Goal: Task Accomplishment & Management: Use online tool/utility

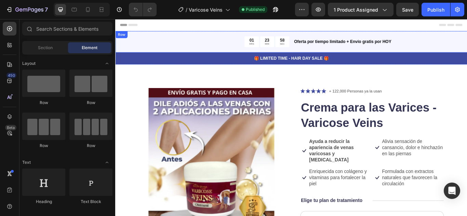
click at [174, 34] on div "01 HRS 23 MIN 58 SEC Countdown Timer Oferta por tiempo limitado + Envío gratis …" at bounding box center [320, 45] width 410 height 25
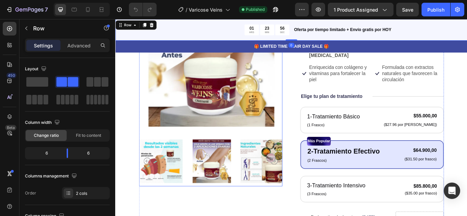
scroll to position [137, 0]
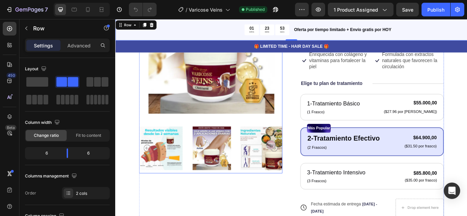
click at [174, 172] on img at bounding box center [168, 170] width 51 height 58
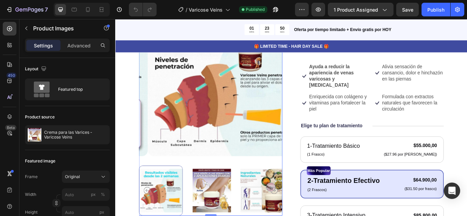
scroll to position [103, 0]
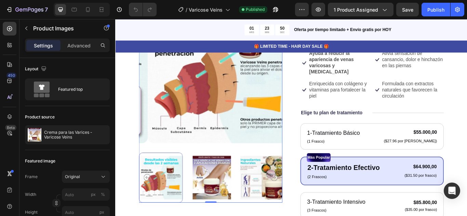
click at [229, 197] on img at bounding box center [227, 204] width 51 height 58
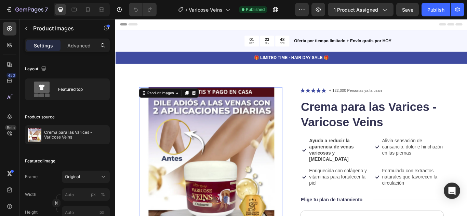
scroll to position [0, 0]
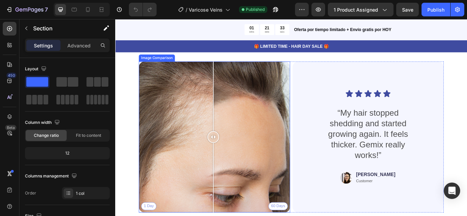
scroll to position [1880, 0]
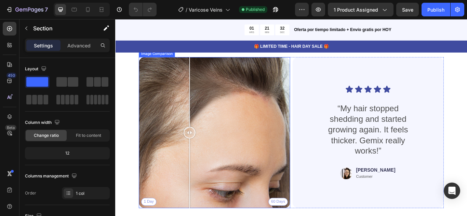
click at [202, 132] on div "1 Day 60 Days" at bounding box center [231, 152] width 176 height 176
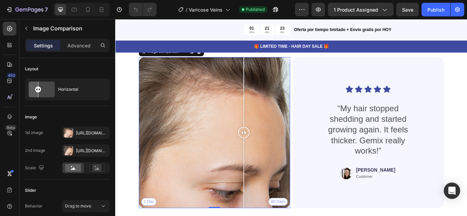
drag, startPoint x: 200, startPoint y: 152, endPoint x: 249, endPoint y: 178, distance: 55.2
click at [258, 178] on div at bounding box center [265, 152] width 14 height 176
click at [100, 168] on rect at bounding box center [97, 168] width 9 height 7
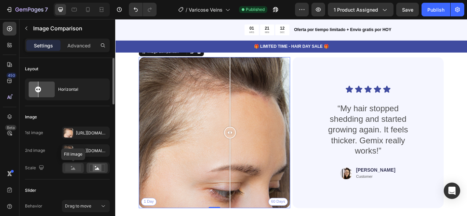
click at [69, 170] on rect at bounding box center [73, 168] width 16 height 8
click at [176, 118] on div "1 Day 60 Days" at bounding box center [231, 152] width 176 height 176
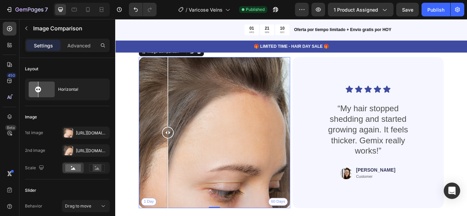
click at [215, 121] on div "1 Day 60 Days" at bounding box center [231, 152] width 176 height 176
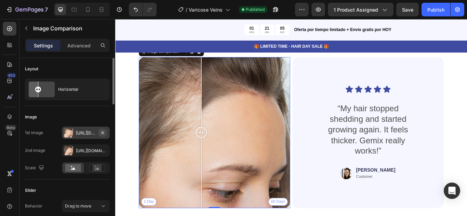
click at [105, 132] on button "button" at bounding box center [102, 133] width 8 height 8
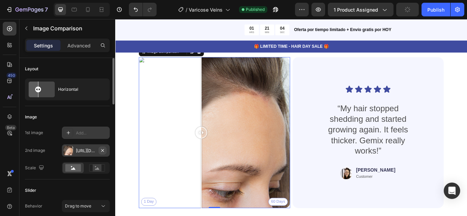
click at [104, 150] on icon "button" at bounding box center [102, 150] width 5 height 5
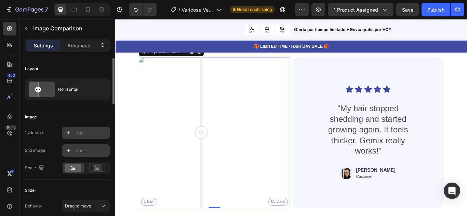
click at [254, 117] on div "1 Day 60 Days" at bounding box center [231, 152] width 176 height 176
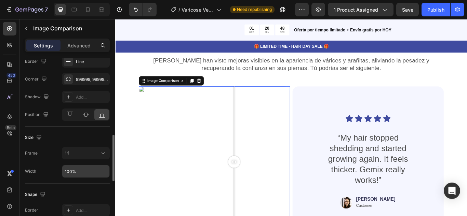
scroll to position [87, 0]
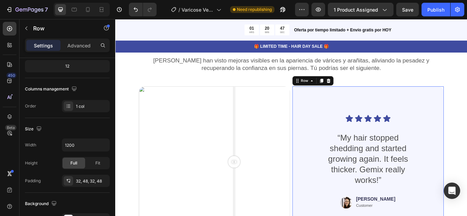
click at [369, 113] on div "Icon Icon Icon Icon Icon Icon List “My hair stopped shedding and started growin…" at bounding box center [410, 186] width 144 height 155
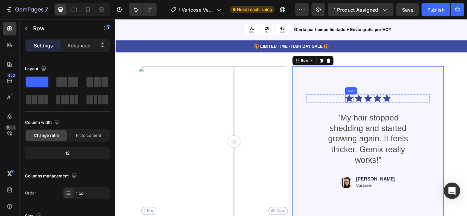
scroll to position [1880, 0]
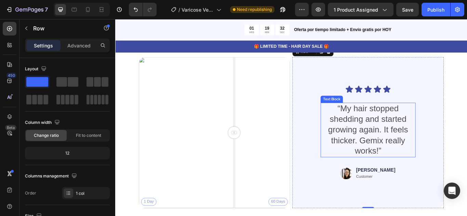
click at [404, 135] on p "“My hair stopped shedding and started growing again. It feels thicker. Gemix re…" at bounding box center [409, 149] width 109 height 62
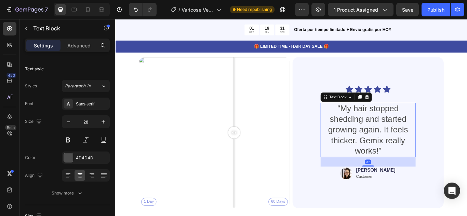
click at [419, 171] on p "“My hair stopped shedding and started growing again. It feels thicker. Gemix re…" at bounding box center [409, 149] width 109 height 62
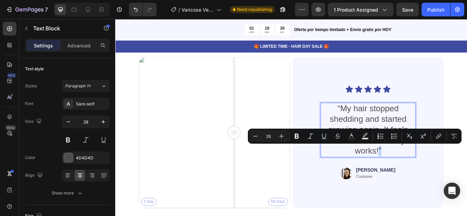
click at [422, 171] on p "“My hair stopped shedding and started growing again. It feels thicker. Gemix re…" at bounding box center [409, 149] width 109 height 62
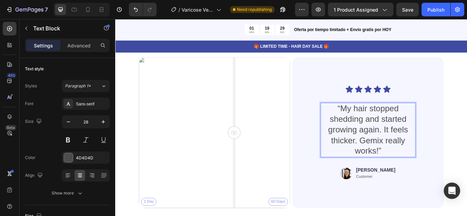
click at [422, 171] on p "“My hair stopped shedding and started growing again. It feels thicker. Gemix re…" at bounding box center [409, 149] width 109 height 62
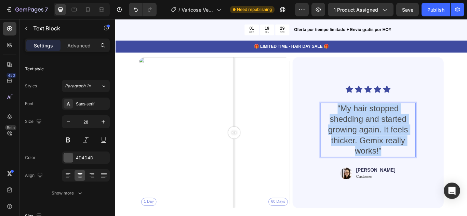
click at [422, 171] on p "“My hair stopped shedding and started growing again. It feels thicker. Gemix re…" at bounding box center [409, 149] width 109 height 62
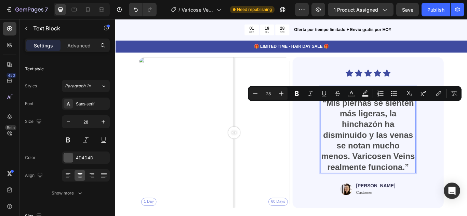
scroll to position [1860, 0]
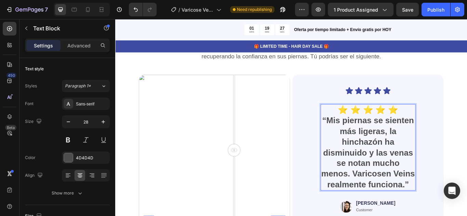
click at [452, 121] on p "⭐ ⭐ ⭐ ⭐ ⭐" at bounding box center [409, 125] width 109 height 12
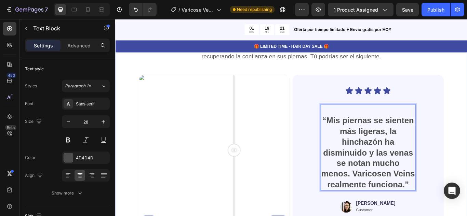
click at [467, 149] on div "Personas Reales. Resultados Reales en sus Piernas Heading Miles han visto mejor…" at bounding box center [320, 162] width 410 height 276
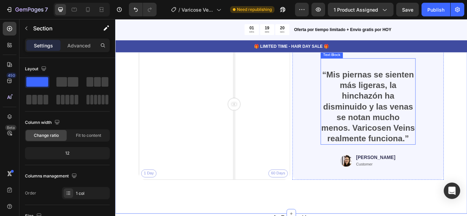
scroll to position [1928, 0]
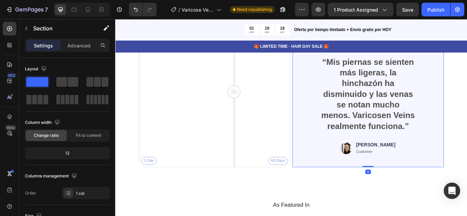
click at [416, 192] on div "Icon Icon Icon Icon Icon Icon List “Mis piernas se sienten más ligeras, la hinc…" at bounding box center [410, 104] width 176 height 176
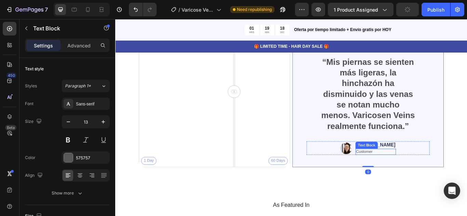
click at [419, 170] on div "Text Block" at bounding box center [408, 166] width 23 height 6
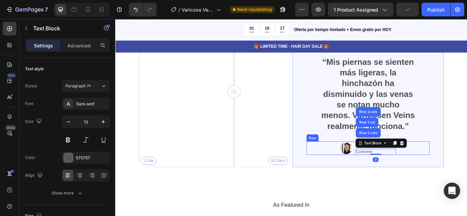
click at [433, 178] on div "Image Jessica Text Block Customer Text Block Row 2 cols Row 1 col Row 2 cols 0 …" at bounding box center [410, 170] width 144 height 16
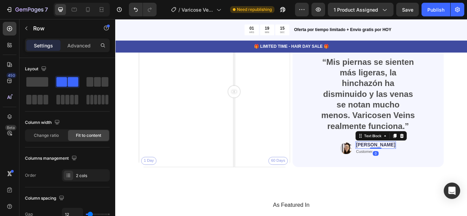
click at [414, 170] on p "[PERSON_NAME]" at bounding box center [419, 166] width 46 height 7
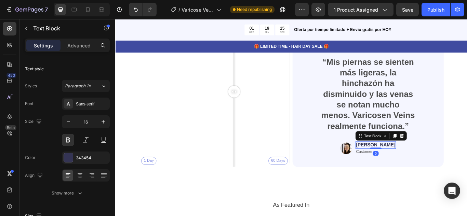
click at [414, 170] on p "[PERSON_NAME]" at bounding box center [419, 166] width 46 height 7
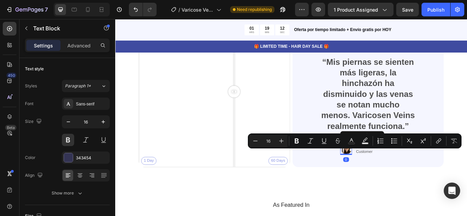
click at [391, 178] on img at bounding box center [384, 170] width 14 height 16
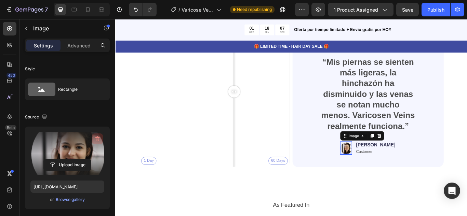
click at [99, 137] on icon "button" at bounding box center [97, 139] width 7 height 7
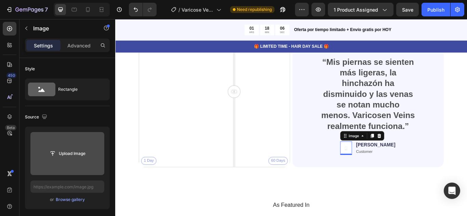
click at [74, 153] on input "file" at bounding box center [67, 154] width 47 height 12
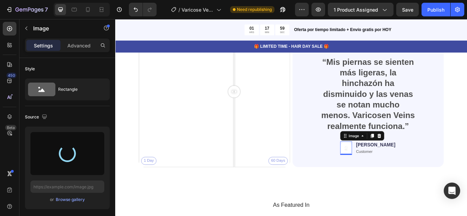
type input "[URL][DOMAIN_NAME]"
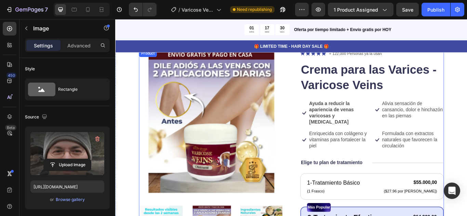
scroll to position [34, 0]
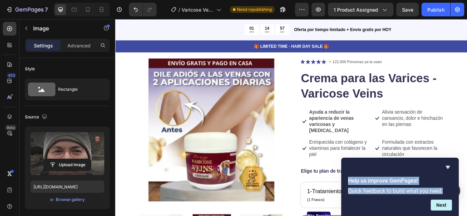
drag, startPoint x: 349, startPoint y: 180, endPoint x: 447, endPoint y: 195, distance: 98.9
click at [447, 195] on div "Help us improve GemPages! Quick feedback to build what you need." at bounding box center [400, 186] width 112 height 20
copy div "Help us improve GemPages! Quick feedback to build what you need."
click at [450, 168] on icon "Hide survey" at bounding box center [448, 167] width 8 height 8
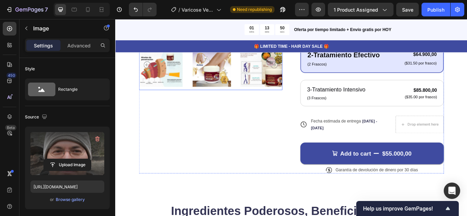
scroll to position [239, 0]
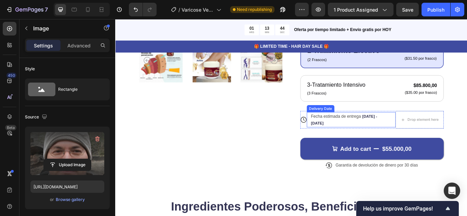
click at [401, 140] on div "Fecha estimada de entrega Sep 28 - Oct 03" at bounding box center [387, 137] width 89 height 18
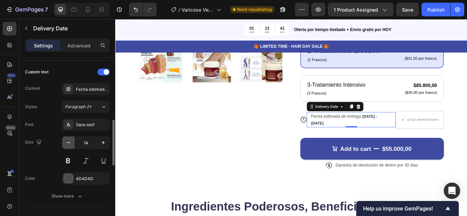
click at [70, 144] on icon "button" at bounding box center [68, 142] width 7 height 7
type input "12"
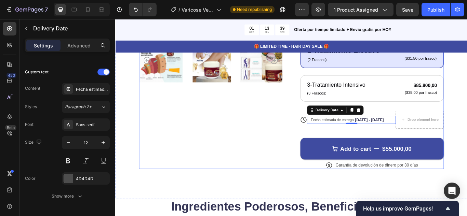
click at [217, 172] on div "Product Images" at bounding box center [226, 27] width 167 height 334
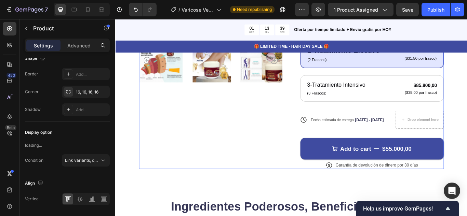
scroll to position [0, 0]
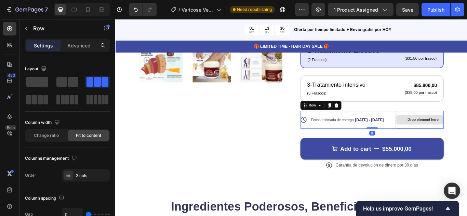
click at [453, 145] on div "Drop element here" at bounding box center [470, 137] width 56 height 21
click at [40, 79] on span at bounding box center [37, 82] width 22 height 10
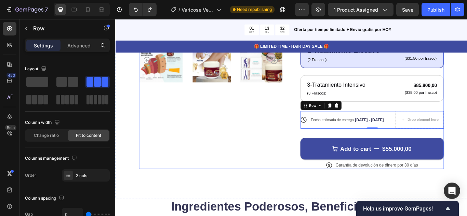
click at [248, 149] on div "Product Images" at bounding box center [226, 27] width 167 height 334
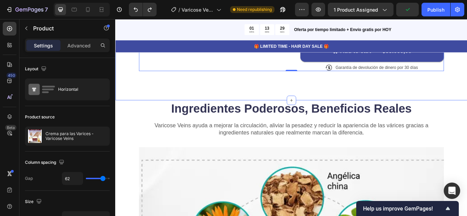
scroll to position [444, 0]
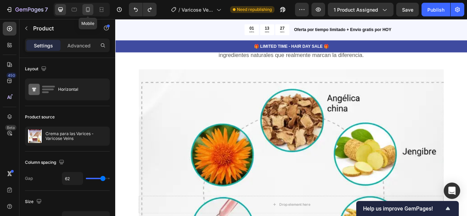
click at [88, 11] on icon at bounding box center [87, 9] width 7 height 7
type input "0"
type input "100%"
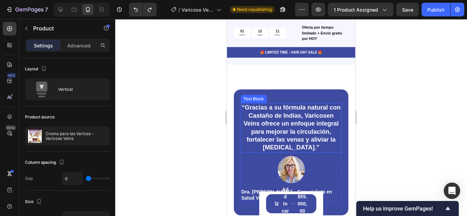
scroll to position [747, 0]
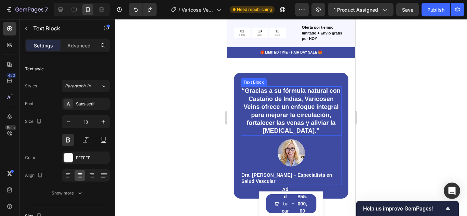
click at [294, 119] on p "“Gracias a su fórmula natural con [PERSON_NAME] de Indias, Varicosen Veins ofre…" at bounding box center [290, 111] width 99 height 48
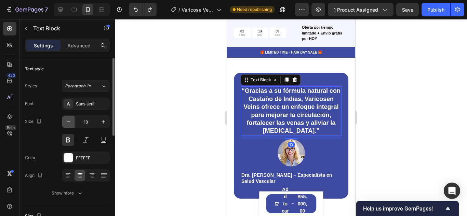
click at [68, 123] on icon "button" at bounding box center [68, 122] width 7 height 7
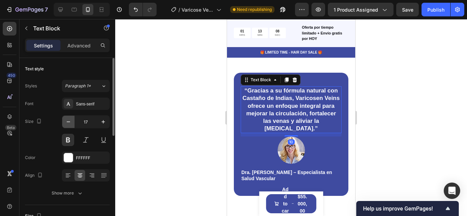
click at [68, 123] on icon "button" at bounding box center [68, 122] width 7 height 7
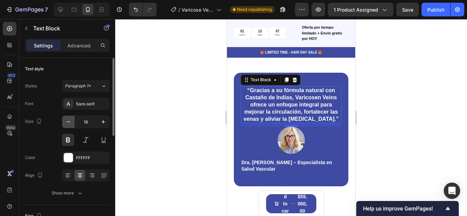
click at [68, 123] on icon "button" at bounding box center [68, 122] width 7 height 7
type input "15"
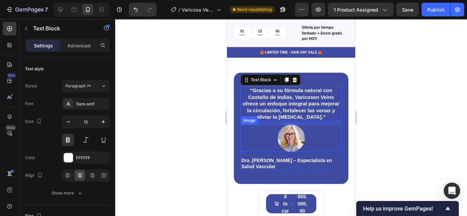
click at [286, 141] on img at bounding box center [291, 138] width 27 height 27
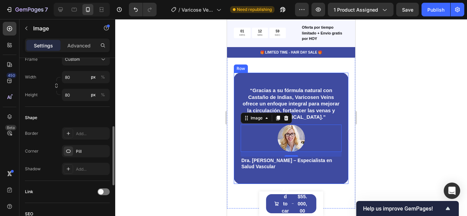
scroll to position [171, 0]
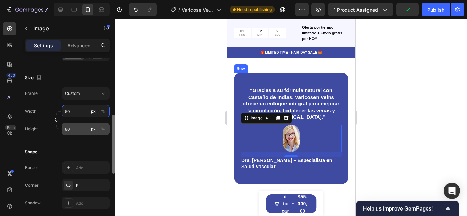
type input "50"
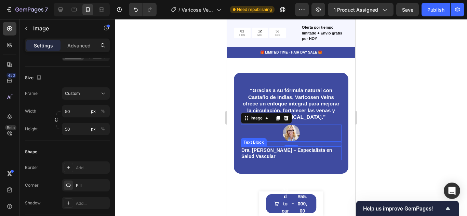
click at [256, 160] on p "Dra. [PERSON_NAME] – Especialista en Salud Vascular" at bounding box center [290, 153] width 99 height 12
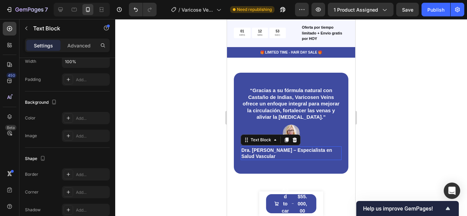
scroll to position [0, 0]
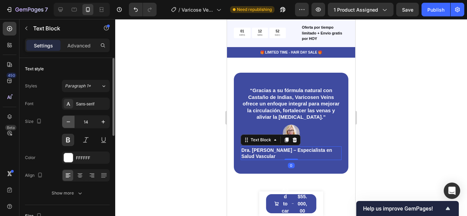
click at [70, 123] on icon "button" at bounding box center [68, 122] width 7 height 7
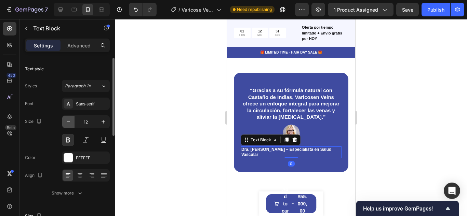
click at [70, 123] on icon "button" at bounding box center [68, 122] width 7 height 7
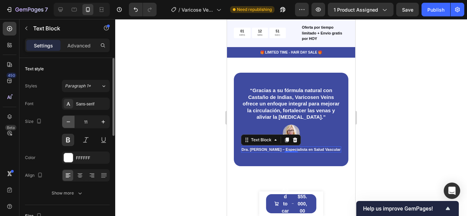
type input "10"
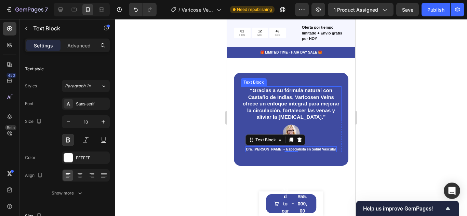
click at [291, 105] on p "“Gracias a su fórmula natural con [PERSON_NAME] de Indias, Varicosen Veins ofre…" at bounding box center [290, 104] width 99 height 34
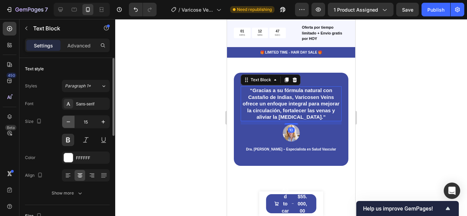
click at [69, 123] on icon "button" at bounding box center [68, 122] width 7 height 7
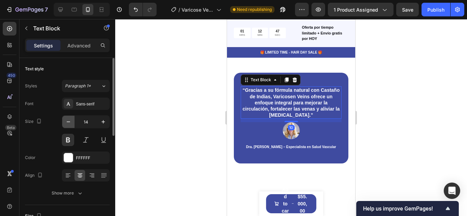
click at [69, 123] on icon "button" at bounding box center [68, 122] width 7 height 7
type input "13"
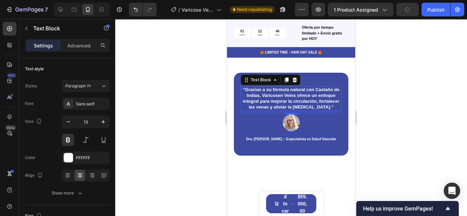
click at [397, 102] on div at bounding box center [291, 117] width 352 height 197
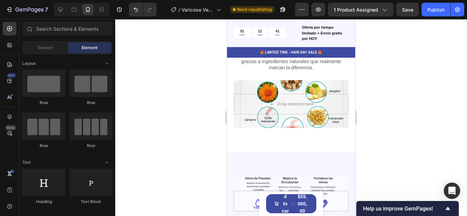
scroll to position [542, 0]
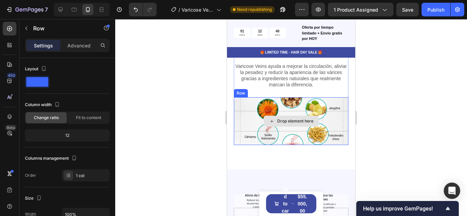
click at [315, 115] on div "Drop element here" at bounding box center [291, 121] width 115 height 21
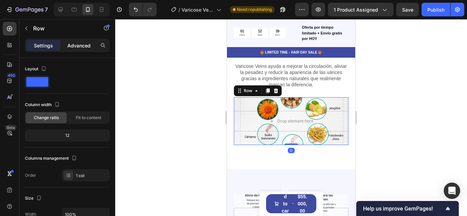
click at [82, 50] on div "Advanced" at bounding box center [79, 45] width 34 height 11
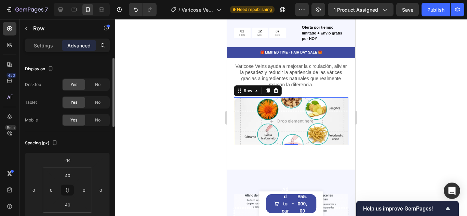
scroll to position [34, 0]
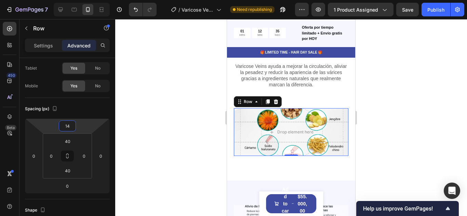
type input "12"
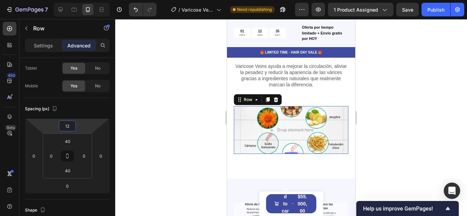
drag, startPoint x: 78, startPoint y: 128, endPoint x: 80, endPoint y: 124, distance: 4.8
click at [80, 0] on html "7 Version history / [MEDICAL_DATA] Need republishing Preview 1 product assigned…" at bounding box center [233, 0] width 467 height 0
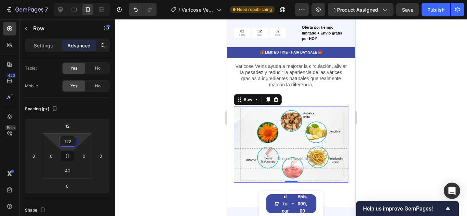
type input "118"
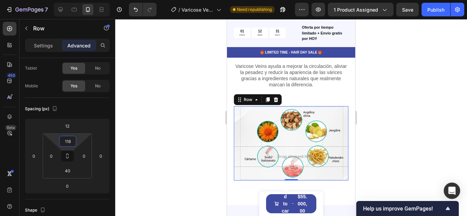
drag, startPoint x: 80, startPoint y: 141, endPoint x: 81, endPoint y: 127, distance: 13.4
click at [81, 0] on html "7 Version history / [MEDICAL_DATA] Need republishing Preview 1 product assigned…" at bounding box center [233, 0] width 467 height 0
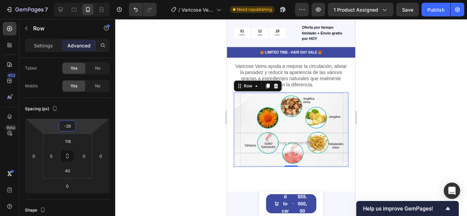
type input "-36"
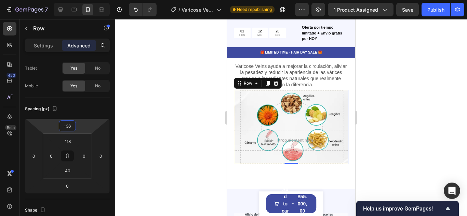
drag, startPoint x: 85, startPoint y: 124, endPoint x: 84, endPoint y: 132, distance: 8.2
click at [84, 0] on html "7 Version history / [MEDICAL_DATA] Need republishing Preview 1 product assigned…" at bounding box center [233, 0] width 467 height 0
click at [309, 77] on p "Varicose Veins ayuda a mejorar la circulación, aliviar la pesadez y reducir la …" at bounding box center [291, 75] width 113 height 25
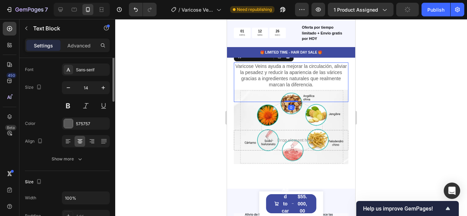
scroll to position [0, 0]
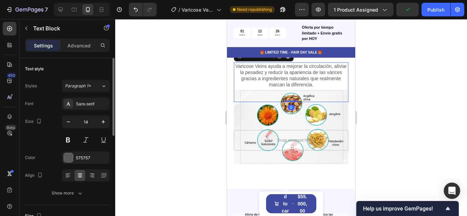
click at [397, 109] on div at bounding box center [291, 117] width 352 height 197
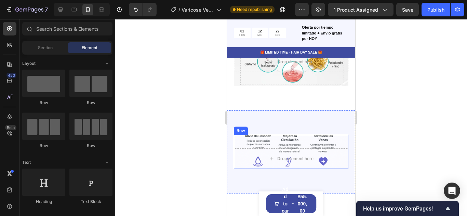
scroll to position [610, 0]
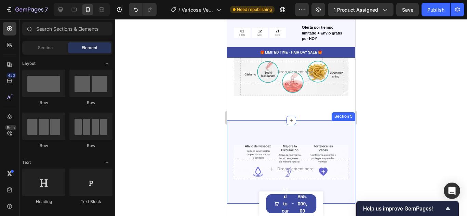
click at [296, 138] on div "Drop element here Row Section 5" at bounding box center [291, 162] width 128 height 83
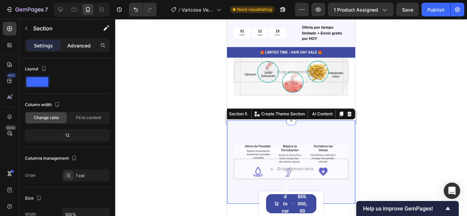
click at [84, 42] on p "Advanced" at bounding box center [78, 45] width 23 height 7
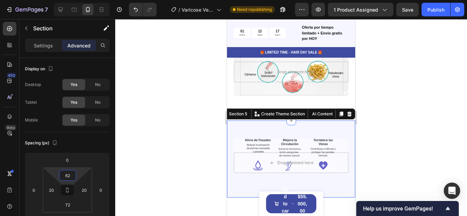
type input "64"
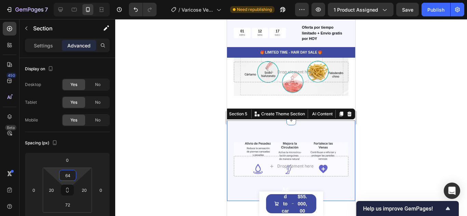
click at [79, 0] on html "7 Version history / [MEDICAL_DATA] Need republishing Preview 1 product assigned…" at bounding box center [233, 0] width 467 height 0
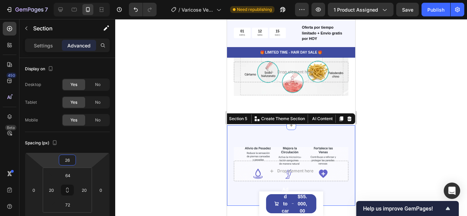
type input "30"
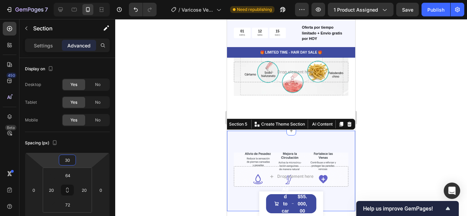
drag, startPoint x: 83, startPoint y: 159, endPoint x: 84, endPoint y: 154, distance: 5.1
click at [84, 0] on html "7 Version history / [MEDICAL_DATA] Need republishing Preview 1 product assigned…" at bounding box center [233, 0] width 467 height 0
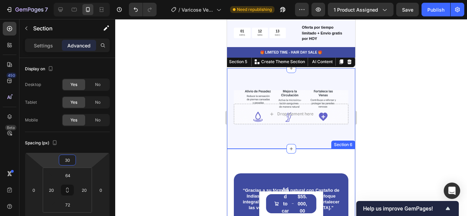
scroll to position [678, 0]
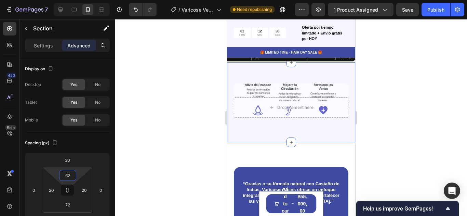
type input "60"
click at [80, 0] on html "7 Version history / [MEDICAL_DATA] Need republishing Preview 1 product assigned…" at bounding box center [233, 0] width 467 height 0
click at [390, 131] on div at bounding box center [291, 117] width 352 height 197
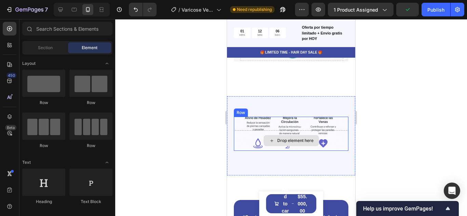
scroll to position [644, 0]
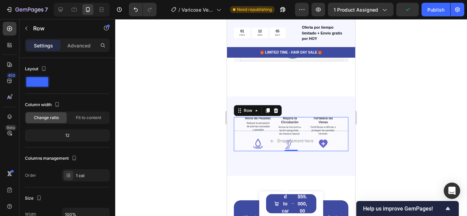
click at [296, 127] on div "Drop element here Row 0" at bounding box center [291, 134] width 115 height 34
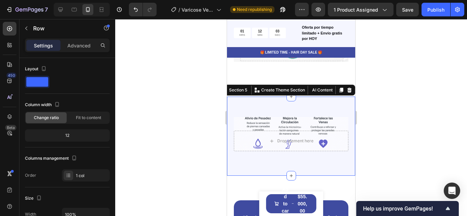
click at [293, 105] on div "Drop element here Row Section 5 You can create reusable sections Create Theme S…" at bounding box center [291, 136] width 128 height 79
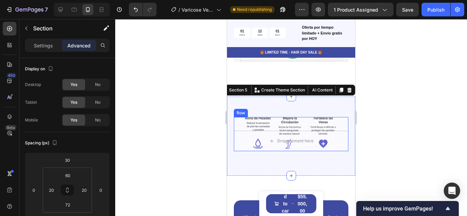
click at [307, 124] on div "Drop element here Row" at bounding box center [291, 134] width 115 height 34
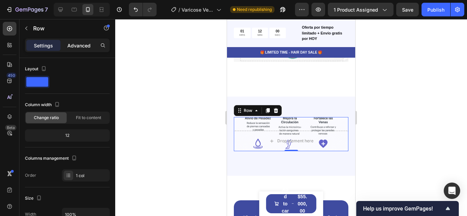
click at [75, 44] on p "Advanced" at bounding box center [78, 45] width 23 height 7
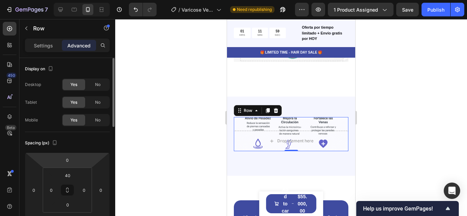
scroll to position [68, 0]
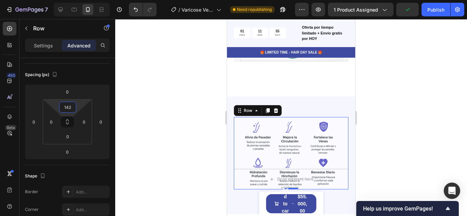
type input "140"
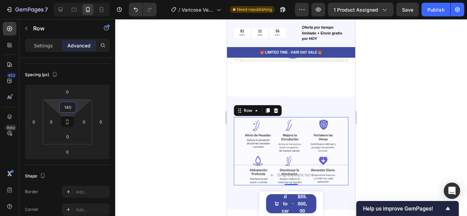
drag, startPoint x: 78, startPoint y: 106, endPoint x: 69, endPoint y: 89, distance: 19.1
click at [69, 0] on html "7 Version history / [MEDICAL_DATA] Need republishing Preview 1 product assigned…" at bounding box center [233, 0] width 467 height 0
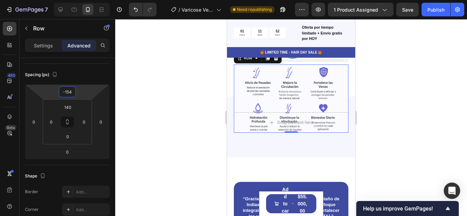
type input "-156"
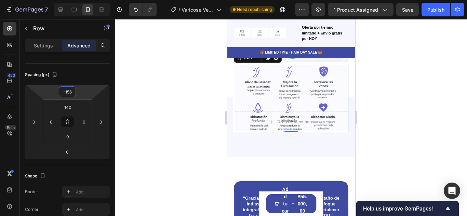
drag, startPoint x: 88, startPoint y: 92, endPoint x: 88, endPoint y: 119, distance: 26.7
click at [88, 0] on html "7 Version history / [MEDICAL_DATA] Need republishing Preview 1 product assigned…" at bounding box center [233, 0] width 467 height 0
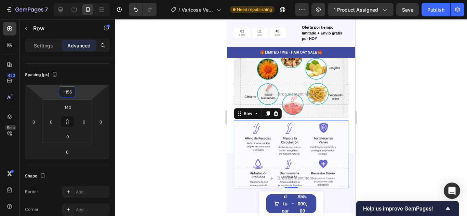
scroll to position [576, 0]
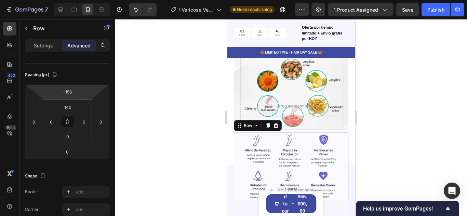
click at [375, 124] on div at bounding box center [291, 117] width 352 height 197
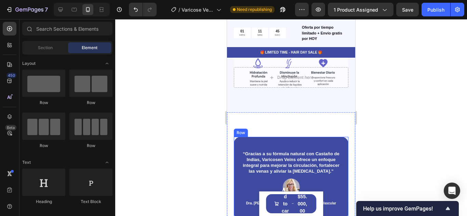
scroll to position [678, 0]
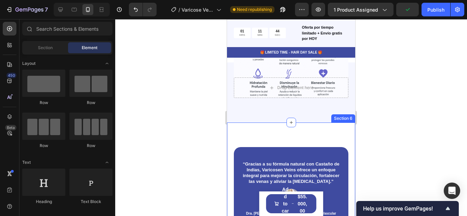
click at [316, 136] on div "“Gracias a su fórmula natural con Castaño de Indias, Varicosen Veins ofrece un …" at bounding box center [291, 189] width 128 height 132
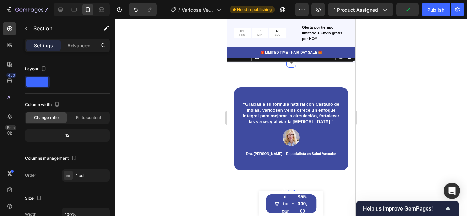
scroll to position [747, 0]
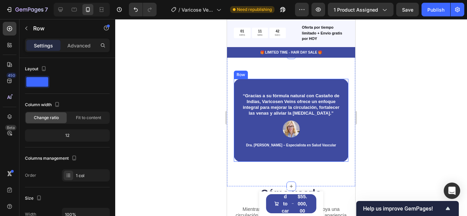
click at [317, 87] on div "“Gracias a su fórmula natural con Castaño de Indias, Varicosen Veins ofrece un …" at bounding box center [291, 120] width 115 height 83
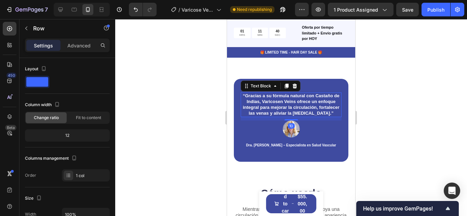
click at [278, 101] on p "“Gracias a su fórmula natural con [PERSON_NAME] de Indias, Varicosen Veins ofre…" at bounding box center [290, 104] width 99 height 23
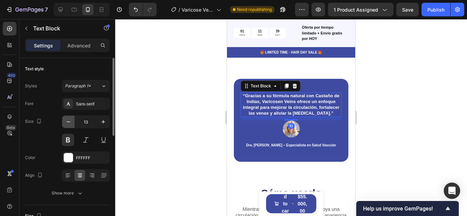
click at [65, 121] on icon "button" at bounding box center [68, 122] width 7 height 7
type input "12"
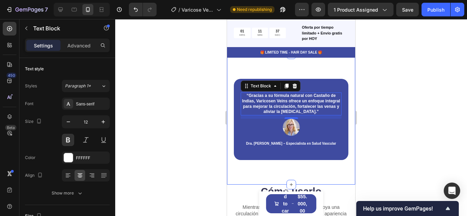
click at [413, 106] on div at bounding box center [291, 117] width 352 height 197
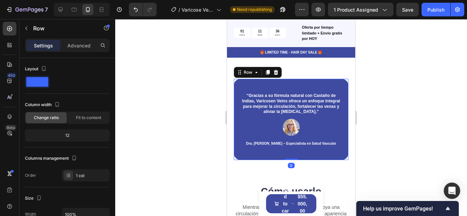
click at [318, 89] on div "“Gracias a su fórmula natural con Castaño de Indias, Varicosen Veins ofrece un …" at bounding box center [291, 119] width 115 height 81
click at [311, 84] on div "“Gracias a su fórmula natural con Castaño de Indias, Varicosen Veins ofrece un …" at bounding box center [291, 119] width 115 height 81
click at [83, 44] on p "Advanced" at bounding box center [78, 45] width 23 height 7
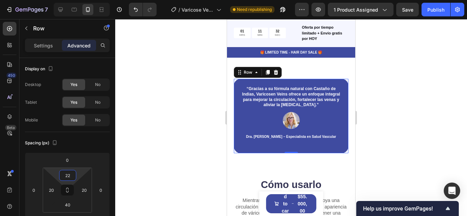
type input "24"
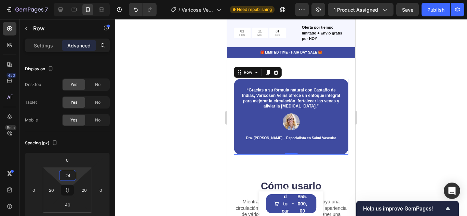
click at [78, 0] on html "7 Version history / [MEDICAL_DATA] Need republishing Preview 1 product assigned…" at bounding box center [233, 0] width 467 height 0
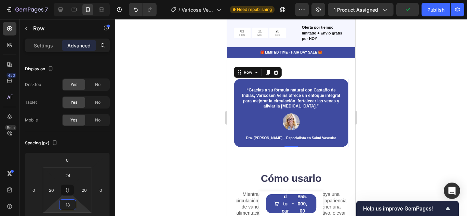
type input "16"
drag, startPoint x: 78, startPoint y: 207, endPoint x: 77, endPoint y: 211, distance: 4.3
click at [77, 0] on html "7 Version history / [MEDICAL_DATA] Need republishing Preview 1 product assigned…" at bounding box center [233, 0] width 467 height 0
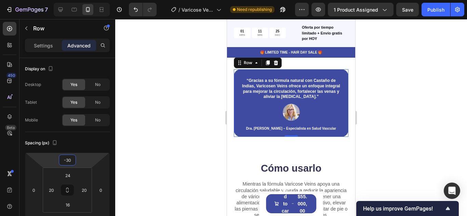
drag, startPoint x: 92, startPoint y: 158, endPoint x: 91, endPoint y: 163, distance: 5.2
click at [91, 0] on html "7 Version history / [MEDICAL_DATA] Need republishing Preview 1 product assigned…" at bounding box center [233, 0] width 467 height 0
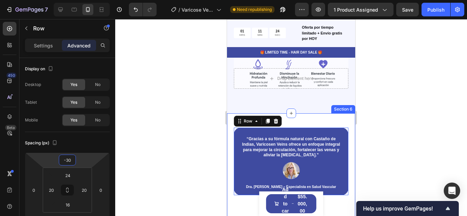
scroll to position [678, 0]
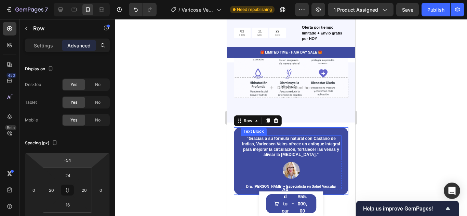
type input "-50"
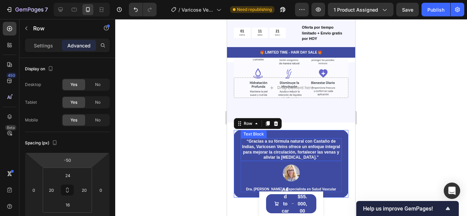
drag, startPoint x: 92, startPoint y: 161, endPoint x: 92, endPoint y: 164, distance: 3.5
click at [92, 0] on html "7 Version history / [MEDICAL_DATA] Need republishing Preview 1 product assigned…" at bounding box center [233, 0] width 467 height 0
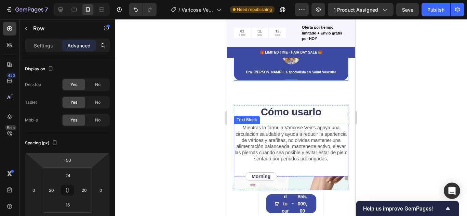
scroll to position [815, 0]
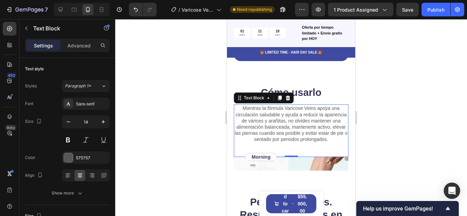
click at [292, 118] on p "Mientras la fórmula [MEDICAL_DATA] apoya una circulación saludable y ayuda a re…" at bounding box center [291, 123] width 113 height 37
click at [69, 124] on icon "button" at bounding box center [68, 122] width 7 height 7
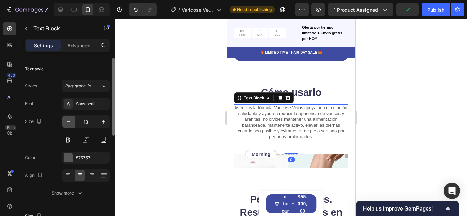
type input "12"
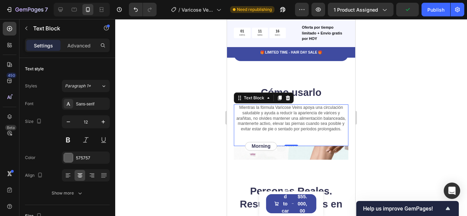
click at [418, 98] on div at bounding box center [291, 117] width 352 height 197
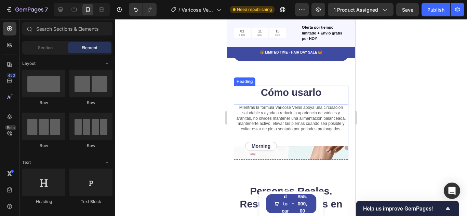
click at [305, 93] on h2 "Cómo usarlo" at bounding box center [291, 93] width 115 height 14
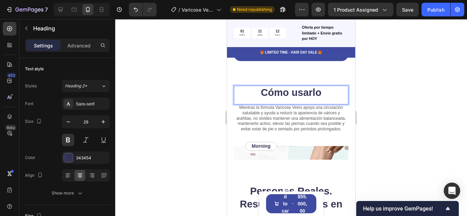
click at [333, 93] on h2 "Cómo usarlo" at bounding box center [291, 93] width 115 height 14
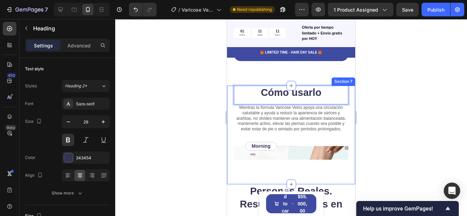
drag, startPoint x: 414, startPoint y: 119, endPoint x: 400, endPoint y: 118, distance: 14.7
click at [414, 119] on div at bounding box center [291, 117] width 352 height 197
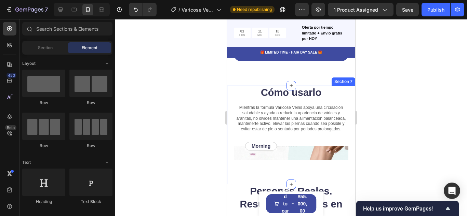
click at [341, 184] on div "Cómo usarlo Heading Mientras la fórmula Varicose Veins apoya una circulación sa…" at bounding box center [291, 135] width 128 height 99
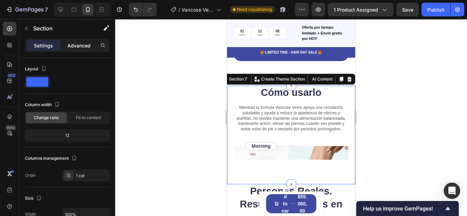
click at [80, 42] on p "Advanced" at bounding box center [78, 45] width 23 height 7
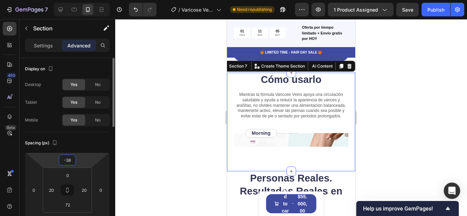
drag, startPoint x: 85, startPoint y: 162, endPoint x: 100, endPoint y: 160, distance: 14.8
click at [85, 0] on html "7 Version history / [MEDICAL_DATA] Need republishing Preview 1 product assigned…" at bounding box center [233, 0] width 467 height 0
type input "-40"
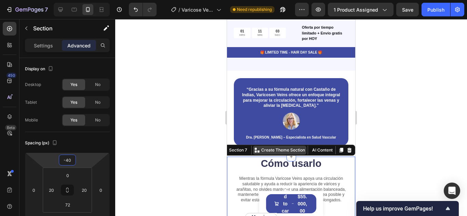
scroll to position [747, 0]
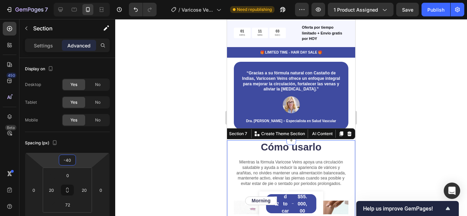
click at [412, 145] on div at bounding box center [291, 117] width 352 height 197
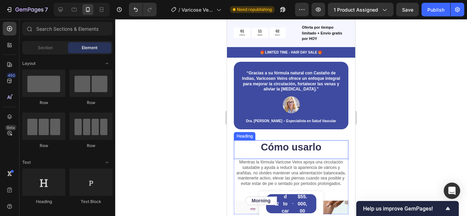
click at [340, 150] on p "Cómo usarlo" at bounding box center [291, 147] width 113 height 13
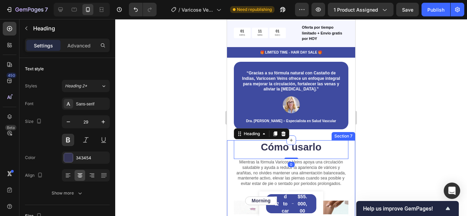
click at [348, 148] on div "Cómo usarlo Heading 0 Mientras la fórmula Varicose Veins apoya una circulación …" at bounding box center [291, 190] width 128 height 99
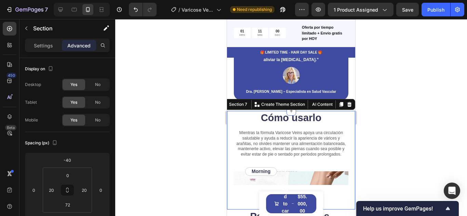
scroll to position [815, 0]
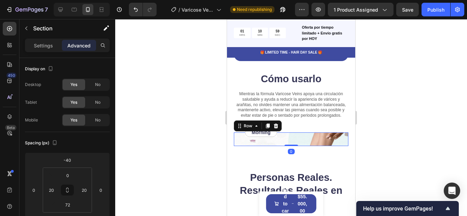
click at [316, 146] on div "Morning Text Block Row Row Row 0" at bounding box center [291, 140] width 115 height 14
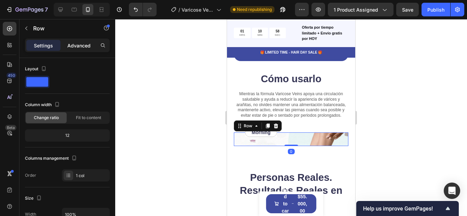
click at [80, 45] on p "Advanced" at bounding box center [78, 45] width 23 height 7
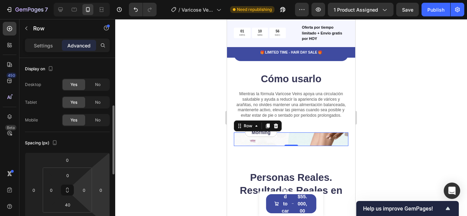
scroll to position [34, 0]
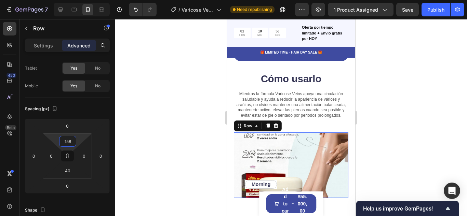
drag, startPoint x: 80, startPoint y: 137, endPoint x: 80, endPoint y: 110, distance: 27.0
click at [80, 0] on html "7 Version history / [MEDICAL_DATA] Need republishing Preview 1 product assigned…" at bounding box center [233, 0] width 467 height 0
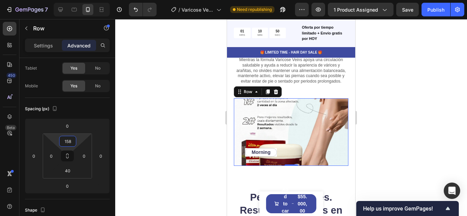
scroll to position [883, 0]
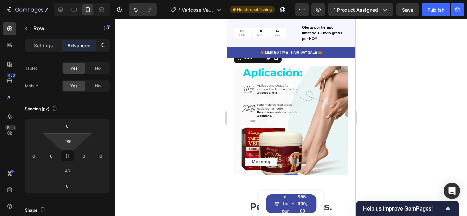
type input "282"
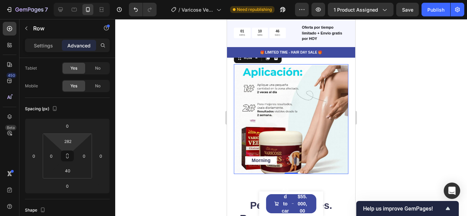
drag, startPoint x: 81, startPoint y: 139, endPoint x: 84, endPoint y: 118, distance: 21.4
click at [84, 0] on html "7 Version history / [MEDICAL_DATA] Need republishing Preview 1 product assigned…" at bounding box center [233, 0] width 467 height 0
click at [406, 106] on div at bounding box center [291, 117] width 352 height 197
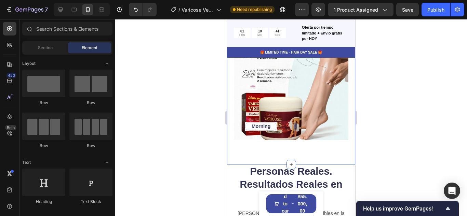
scroll to position [952, 0]
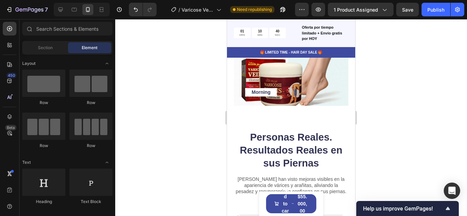
click at [397, 151] on div at bounding box center [291, 117] width 352 height 197
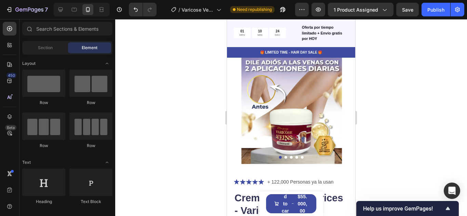
scroll to position [0, 0]
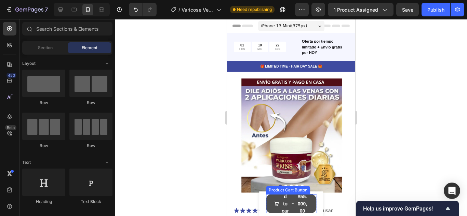
click at [270, 201] on button "Add to cart $55.000,00" at bounding box center [291, 204] width 51 height 19
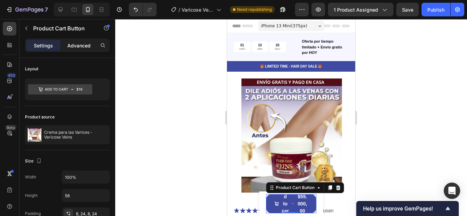
click at [79, 48] on p "Advanced" at bounding box center [78, 45] width 23 height 7
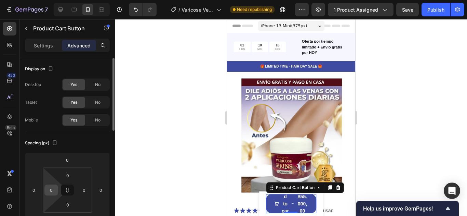
click at [52, 192] on input "0" at bounding box center [51, 190] width 10 height 10
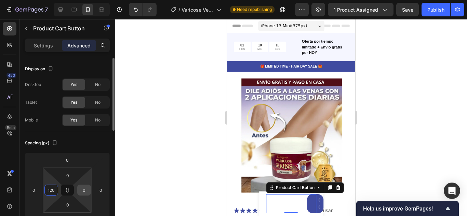
type input "120"
click at [84, 191] on input "0" at bounding box center [84, 190] width 10 height 10
type input "0"
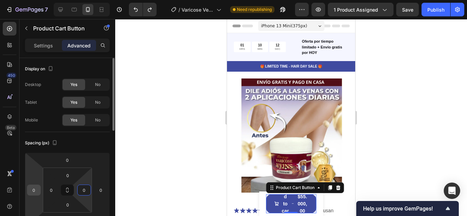
click at [34, 191] on input "0" at bounding box center [34, 190] width 10 height 10
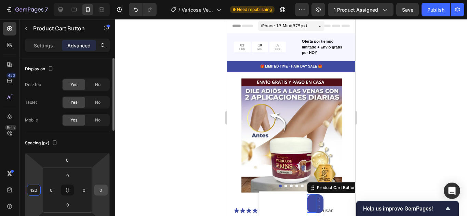
type input "120"
click at [103, 188] on input "0" at bounding box center [101, 190] width 10 height 10
type input "1"
type input "0"
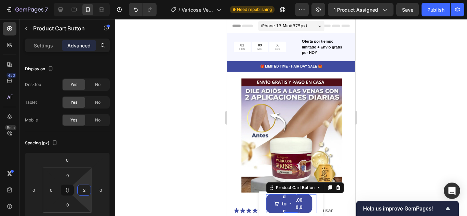
type input "0"
drag, startPoint x: 85, startPoint y: 182, endPoint x: 85, endPoint y: 186, distance: 4.5
click at [85, 0] on html "7 Version history / [MEDICAL_DATA] Need republishing Preview 1 product assigned…" at bounding box center [233, 0] width 467 height 0
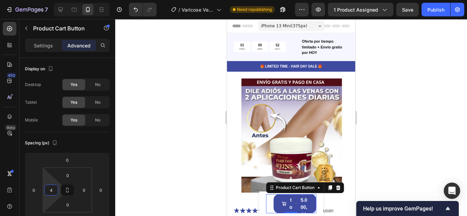
type input "0"
drag, startPoint x: 48, startPoint y: 181, endPoint x: 49, endPoint y: 185, distance: 4.5
click at [49, 0] on html "7 Version history / [MEDICAL_DATA] Need republishing Preview 1 product assigned…" at bounding box center [233, 0] width 467 height 0
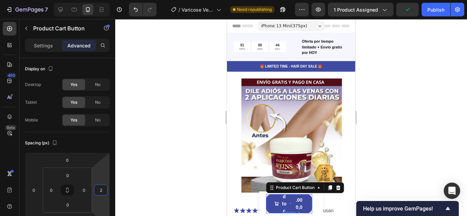
type input "0"
click at [99, 0] on html "7 Version history / [MEDICAL_DATA] Need republishing Preview 1 product assigned…" at bounding box center [233, 0] width 467 height 0
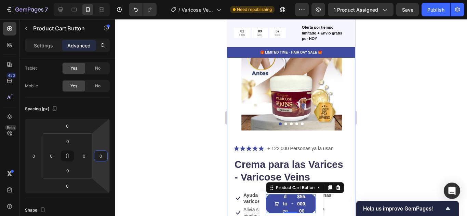
scroll to position [68, 0]
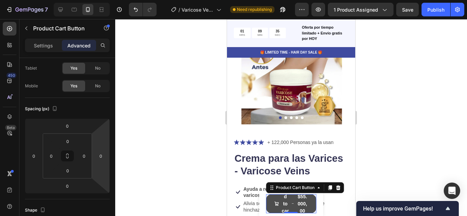
click at [269, 198] on button "Add to cart $55.000,00" at bounding box center [291, 204] width 51 height 19
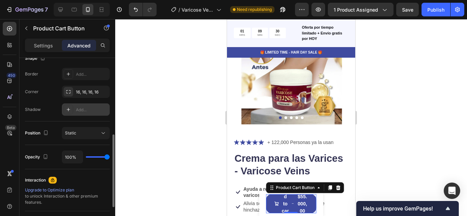
scroll to position [0, 0]
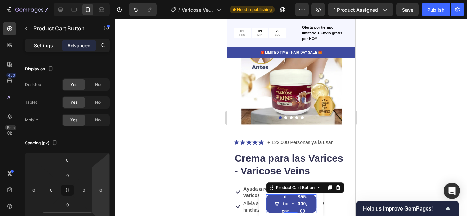
click at [46, 44] on p "Settings" at bounding box center [43, 45] width 19 height 7
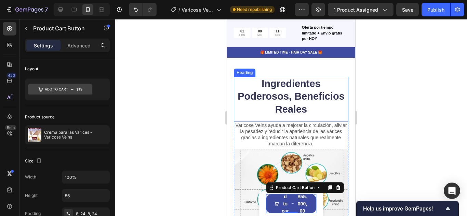
scroll to position [479, 0]
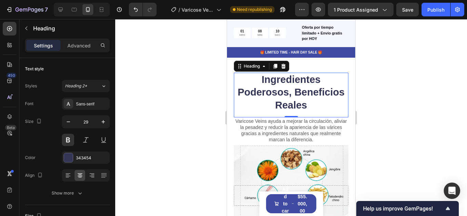
click at [294, 97] on h2 "Ingredientes Poderosos, Beneficios Reales" at bounding box center [291, 93] width 115 height 40
click at [68, 121] on icon "button" at bounding box center [68, 122] width 7 height 7
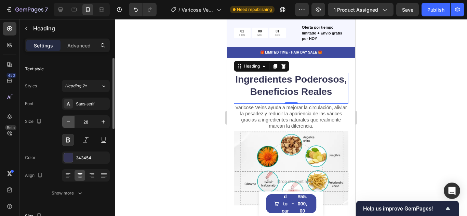
click at [68, 121] on icon "button" at bounding box center [68, 122] width 7 height 7
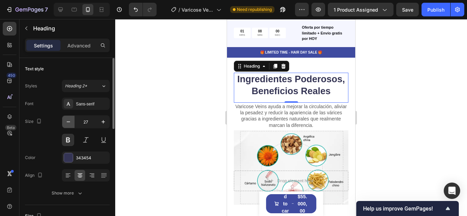
click at [68, 121] on icon "button" at bounding box center [68, 122] width 7 height 7
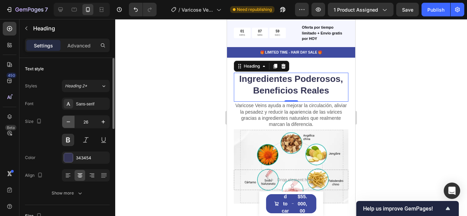
click at [68, 121] on icon "button" at bounding box center [68, 122] width 7 height 7
type input "25"
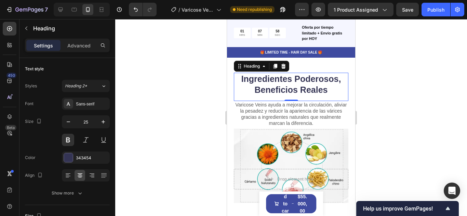
click at [198, 114] on div at bounding box center [291, 117] width 352 height 197
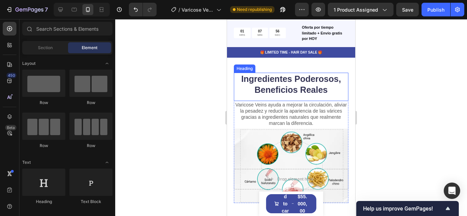
click at [276, 93] on h2 "Ingredientes Poderosos, Beneficios Reales" at bounding box center [291, 85] width 115 height 24
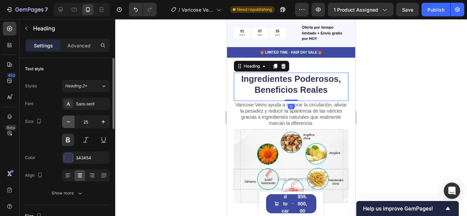
click at [67, 120] on icon "button" at bounding box center [68, 122] width 7 height 7
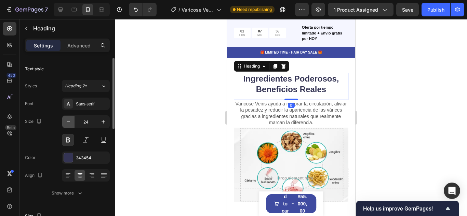
click at [67, 120] on icon "button" at bounding box center [68, 122] width 7 height 7
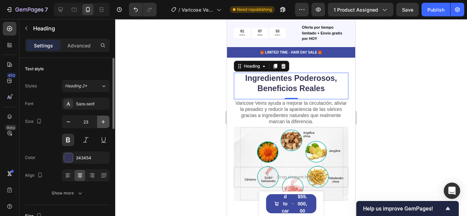
click at [103, 121] on icon "button" at bounding box center [103, 121] width 3 height 3
type input "24"
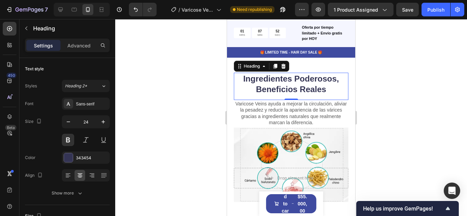
click at [191, 98] on div at bounding box center [291, 117] width 352 height 197
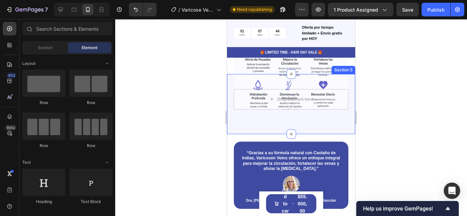
scroll to position [615, 0]
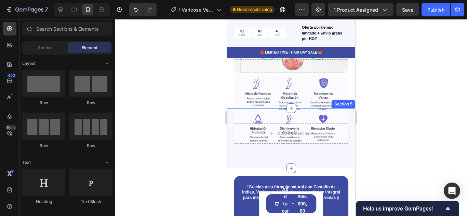
click at [338, 160] on div "Drop element here Row Section 5" at bounding box center [291, 138] width 128 height 60
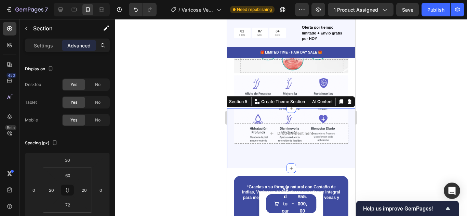
drag, startPoint x: 289, startPoint y: 168, endPoint x: 291, endPoint y: 155, distance: 13.1
click at [291, 155] on div "Drop element here Row Section 5 You can create reusable sections Create Theme S…" at bounding box center [291, 138] width 128 height 60
click at [395, 121] on div at bounding box center [291, 117] width 352 height 197
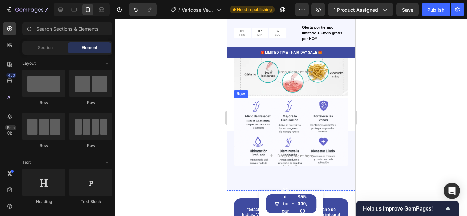
scroll to position [581, 0]
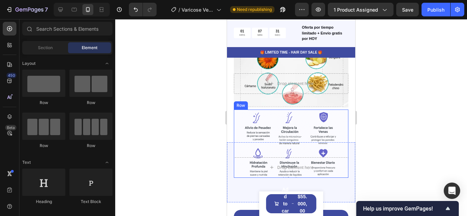
click at [309, 121] on div "Drop element here Row" at bounding box center [291, 144] width 115 height 68
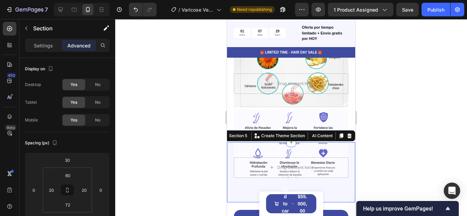
click at [327, 187] on div "Drop element here Row Section 5 You can create reusable sections Create Theme S…" at bounding box center [291, 173] width 128 height 60
click at [347, 137] on icon at bounding box center [349, 135] width 5 height 5
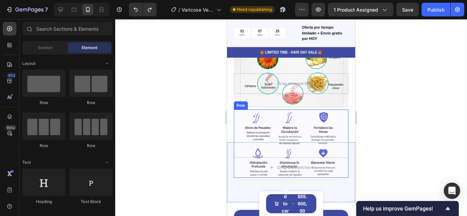
click at [306, 129] on div "Drop element here Row" at bounding box center [291, 144] width 115 height 68
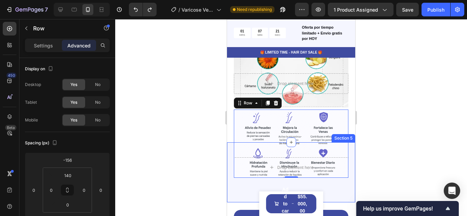
click at [318, 183] on div "Drop element here Row 0 Section 5" at bounding box center [291, 173] width 128 height 60
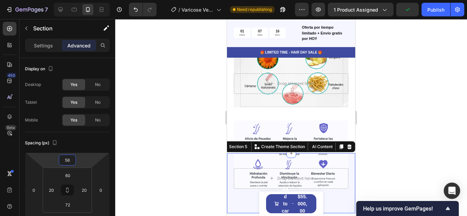
type input "54"
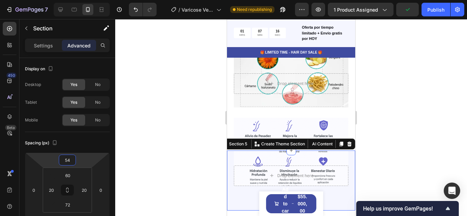
drag, startPoint x: 83, startPoint y: 159, endPoint x: 85, endPoint y: 155, distance: 4.4
click at [85, 0] on html "7 Version history / [MEDICAL_DATA] Need republishing Preview 1 product assigned…" at bounding box center [233, 0] width 467 height 0
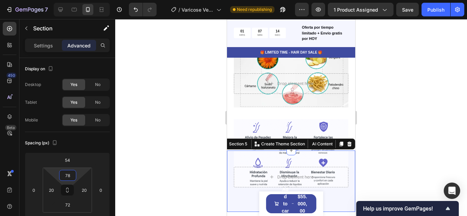
type input "80"
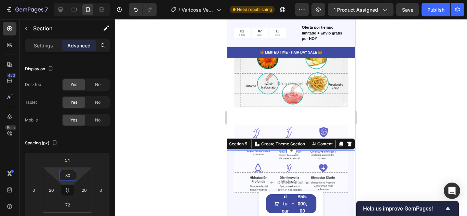
drag, startPoint x: 80, startPoint y: 174, endPoint x: 81, endPoint y: 170, distance: 3.6
click at [81, 0] on html "7 Version history / [MEDICAL_DATA] Need republishing Preview 1 product assigned…" at bounding box center [233, 0] width 467 height 0
click at [401, 153] on div at bounding box center [291, 117] width 352 height 197
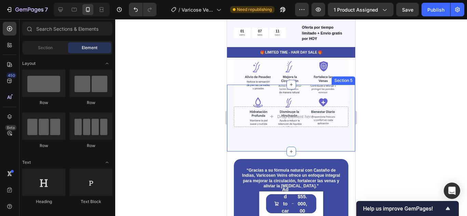
scroll to position [650, 0]
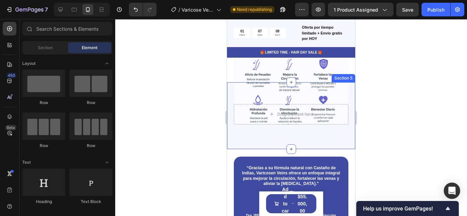
click at [323, 138] on div "Drop element here Row Section 5" at bounding box center [291, 115] width 128 height 67
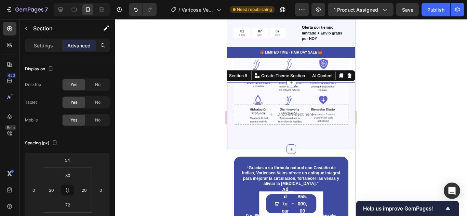
click at [290, 149] on icon at bounding box center [291, 149] width 3 height 3
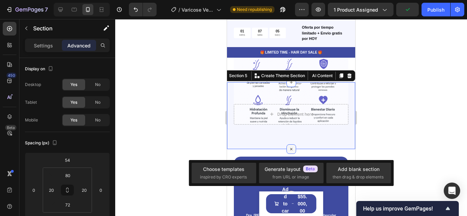
click at [289, 150] on icon at bounding box center [291, 149] width 8 height 8
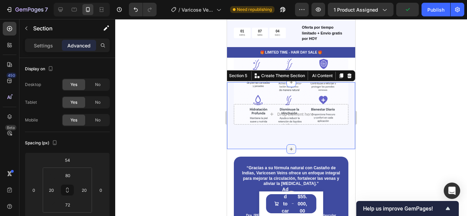
click at [290, 150] on icon at bounding box center [291, 149] width 3 height 3
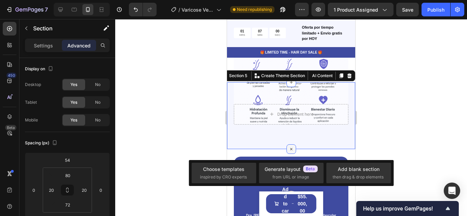
click at [289, 149] on icon at bounding box center [291, 149] width 4 height 4
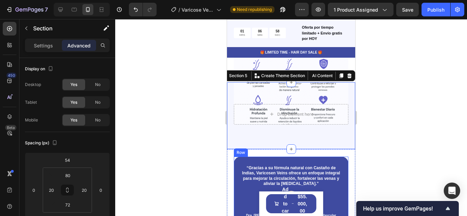
click at [336, 163] on div "“Gracias a su fórmula natural con Castaño de Indias, Varicosen Veins ofrece un …" at bounding box center [291, 190] width 115 height 67
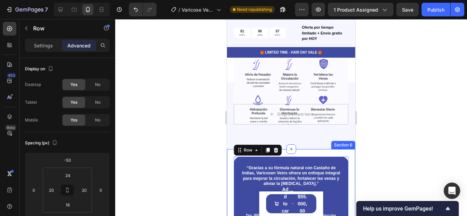
click at [346, 178] on div "“Gracias a su fórmula natural con Castaño de Indias, Varicosen Veins ofrece un …" at bounding box center [291, 198] width 128 height 99
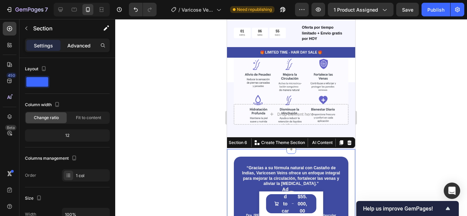
click at [85, 46] on p "Advanced" at bounding box center [78, 45] width 23 height 7
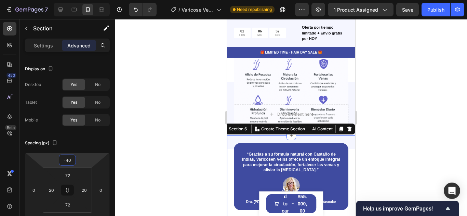
type input "-42"
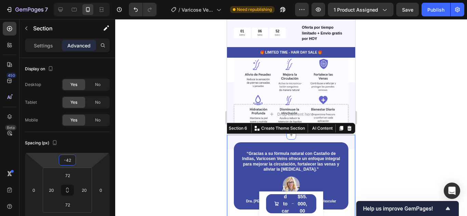
drag, startPoint x: 83, startPoint y: 163, endPoint x: 83, endPoint y: 167, distance: 4.1
click at [83, 0] on html "7 Version history / [MEDICAL_DATA] Need republishing Preview 1 product assigned…" at bounding box center [233, 0] width 467 height 0
click at [436, 109] on div at bounding box center [291, 117] width 352 height 197
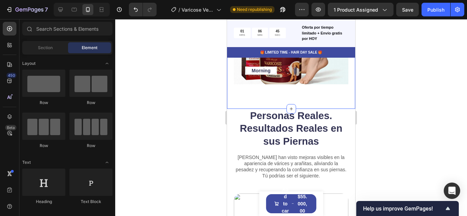
scroll to position [957, 0]
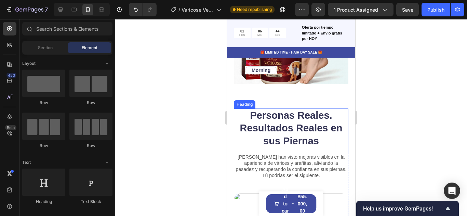
click at [320, 130] on h2 "Personas Reales. Resultados Reales en sus Piernas" at bounding box center [291, 129] width 115 height 40
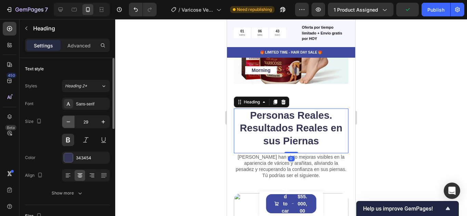
click at [65, 121] on icon "button" at bounding box center [68, 122] width 7 height 7
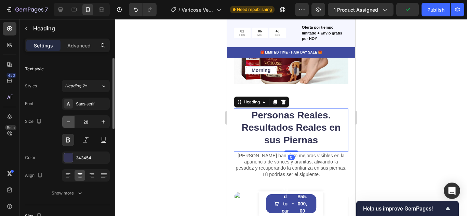
click at [65, 121] on icon "button" at bounding box center [68, 122] width 7 height 7
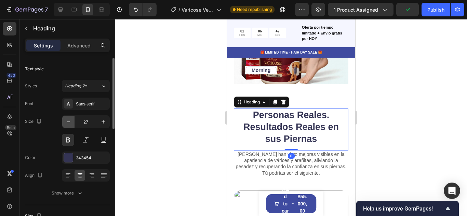
click at [65, 121] on icon "button" at bounding box center [68, 122] width 7 height 7
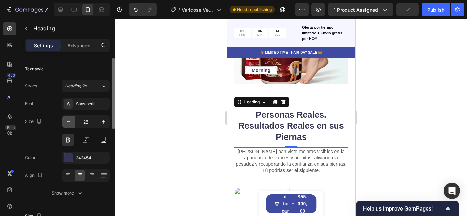
click at [65, 121] on icon "button" at bounding box center [68, 122] width 7 height 7
type input "24"
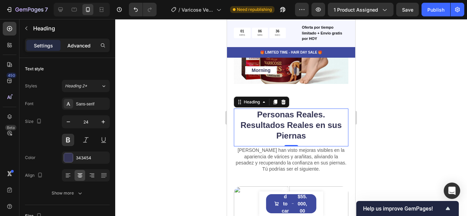
click at [82, 48] on p "Advanced" at bounding box center [78, 45] width 23 height 7
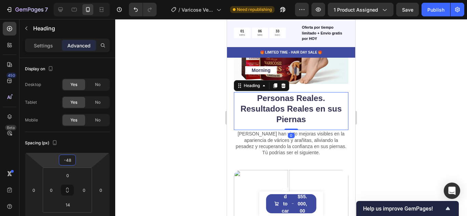
type input "-52"
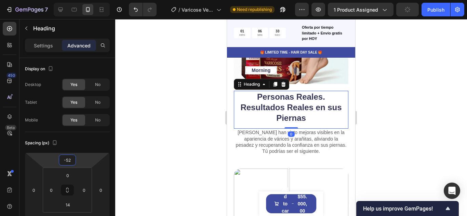
drag, startPoint x: 84, startPoint y: 160, endPoint x: 83, endPoint y: 169, distance: 8.9
click at [83, 0] on html "7 Version history / [MEDICAL_DATA] Need republishing Preview 1 product assigned…" at bounding box center [233, 0] width 467 height 0
click at [398, 122] on div at bounding box center [291, 117] width 352 height 197
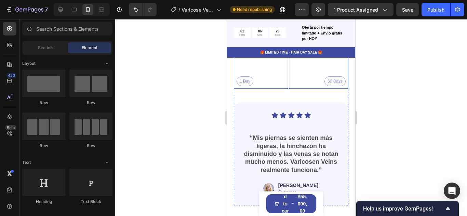
scroll to position [1162, 0]
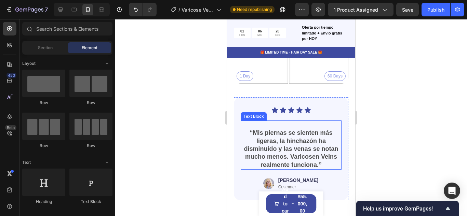
click at [307, 142] on strong "“Mis piernas se sienten más ligeras, la hinchazón ha disminuido y las venas se …" at bounding box center [291, 149] width 94 height 39
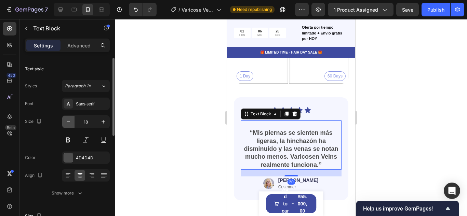
click at [70, 122] on icon "button" at bounding box center [68, 122] width 7 height 7
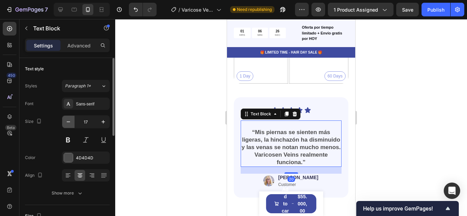
click at [70, 122] on icon "button" at bounding box center [68, 122] width 7 height 7
type input "16"
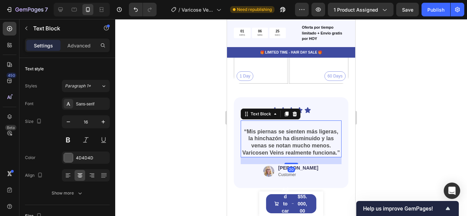
click at [416, 109] on div at bounding box center [291, 117] width 352 height 197
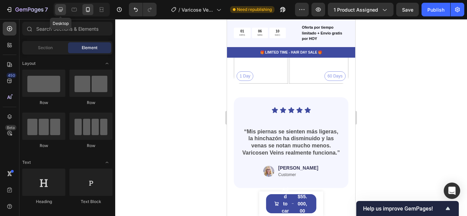
click at [62, 8] on icon at bounding box center [60, 10] width 4 height 4
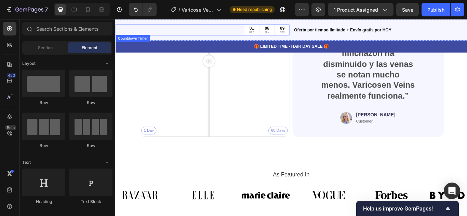
scroll to position [1145, 0]
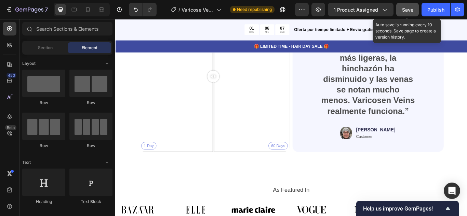
drag, startPoint x: 404, startPoint y: 11, endPoint x: 335, endPoint y: 13, distance: 68.4
click at [404, 11] on span "Save" at bounding box center [407, 10] width 11 height 6
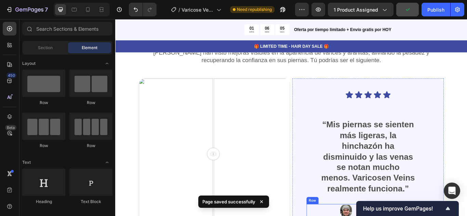
scroll to position [1042, 0]
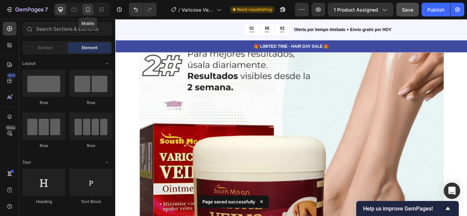
click at [89, 11] on icon at bounding box center [88, 9] width 4 height 5
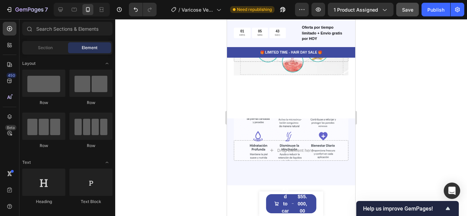
scroll to position [535, 0]
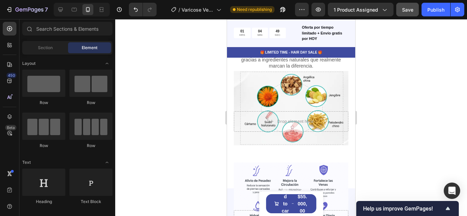
drag, startPoint x: 446, startPoint y: 79, endPoint x: 424, endPoint y: 84, distance: 21.7
click at [443, 81] on div at bounding box center [291, 117] width 352 height 197
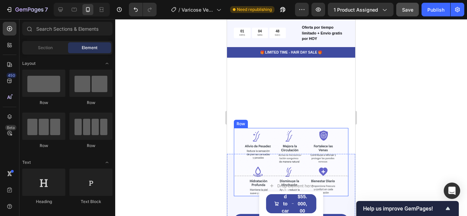
scroll to position [706, 0]
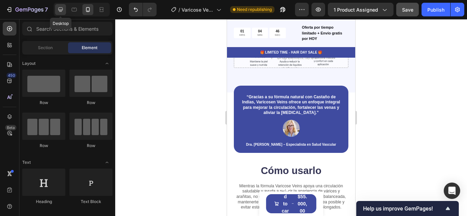
click at [61, 9] on icon at bounding box center [60, 9] width 7 height 7
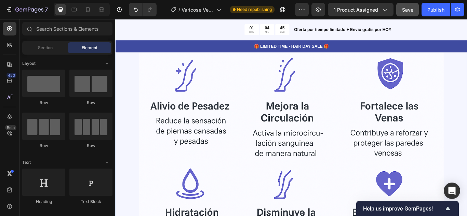
scroll to position [688, 0]
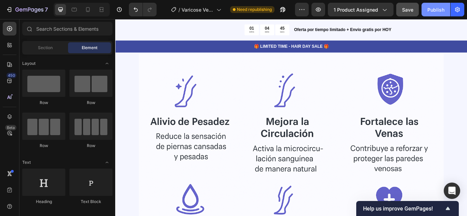
click at [431, 9] on div "Publish" at bounding box center [435, 9] width 17 height 7
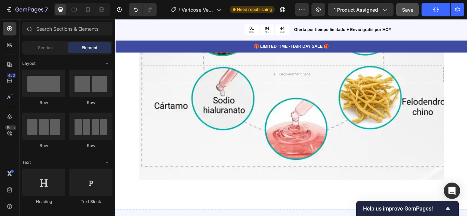
scroll to position [904, 0]
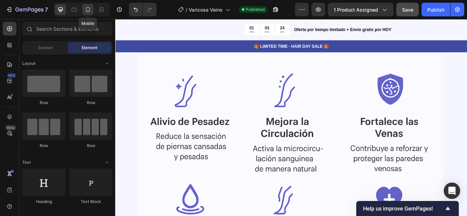
click at [88, 12] on icon at bounding box center [88, 9] width 4 height 5
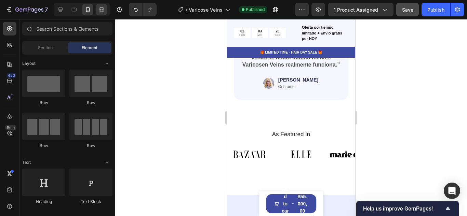
scroll to position [1230, 0]
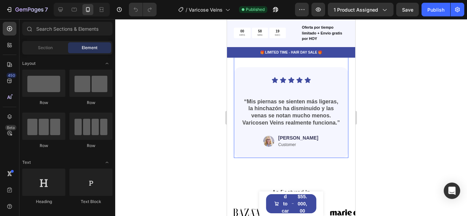
scroll to position [1197, 0]
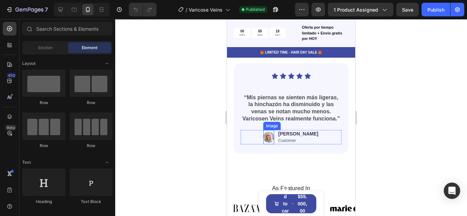
click at [274, 142] on img at bounding box center [268, 137] width 11 height 14
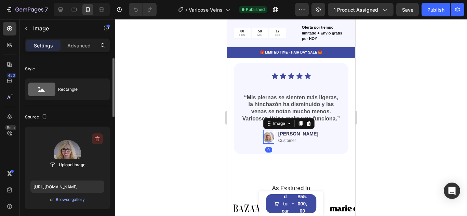
click at [95, 139] on icon "button" at bounding box center [97, 139] width 7 height 7
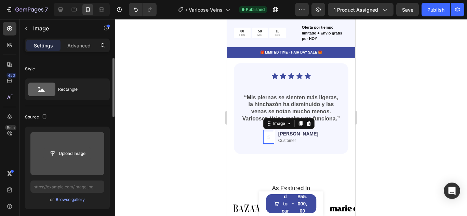
click at [69, 153] on input "file" at bounding box center [67, 154] width 47 height 12
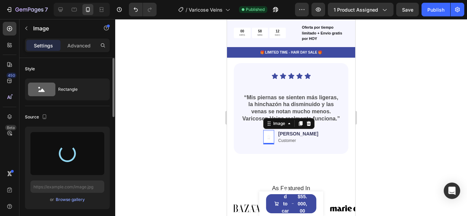
type input "[URL][DOMAIN_NAME]"
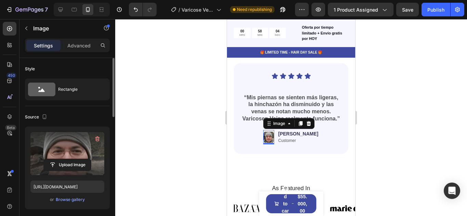
click at [377, 122] on div at bounding box center [291, 117] width 352 height 197
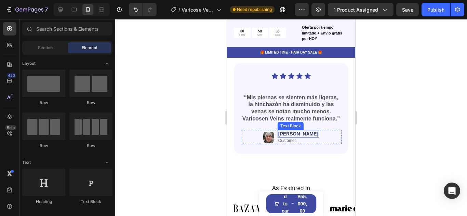
click at [299, 136] on p "[PERSON_NAME]" at bounding box center [298, 134] width 40 height 6
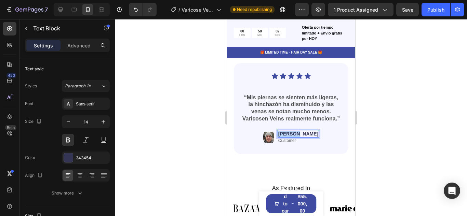
click at [299, 136] on p "[PERSON_NAME]" at bounding box center [298, 134] width 40 height 6
click at [390, 118] on div at bounding box center [291, 117] width 352 height 197
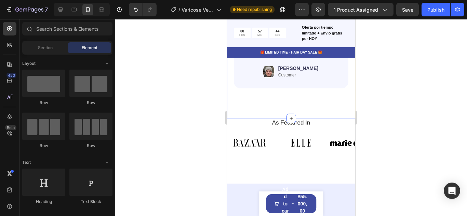
scroll to position [1265, 0]
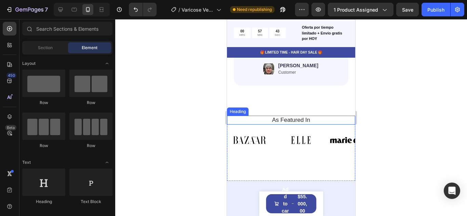
click at [311, 123] on h2 "As Featured In" at bounding box center [291, 120] width 118 height 9
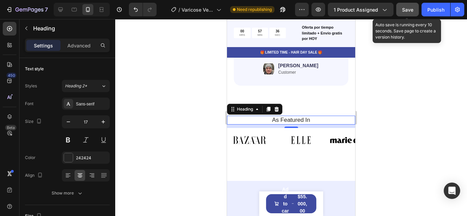
click at [405, 10] on span "Save" at bounding box center [407, 10] width 11 height 6
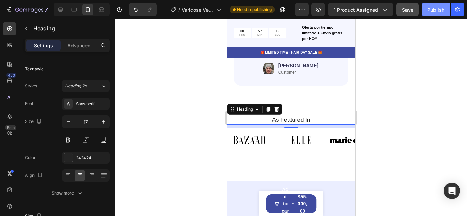
click at [431, 11] on div "Publish" at bounding box center [435, 9] width 17 height 7
click at [398, 92] on div at bounding box center [291, 117] width 352 height 197
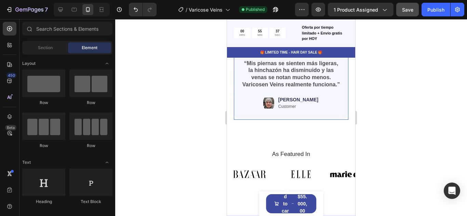
scroll to position [1197, 0]
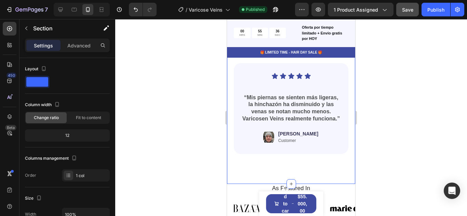
click at [328, 175] on div "Personas Reales. Resultados Reales en sus Piernas Heading Miles han visto mejor…" at bounding box center [291, 29] width 128 height 309
click at [81, 46] on p "Advanced" at bounding box center [78, 45] width 23 height 7
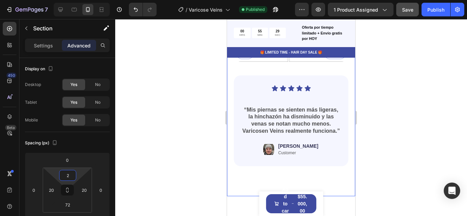
type input "0"
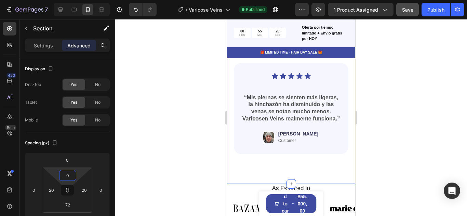
drag, startPoint x: 78, startPoint y: 174, endPoint x: 83, endPoint y: 175, distance: 4.8
click at [83, 0] on html "7 Version history / [MEDICAL_DATA] Published Preview 1 product assigned Save Pu…" at bounding box center [233, 0] width 467 height 0
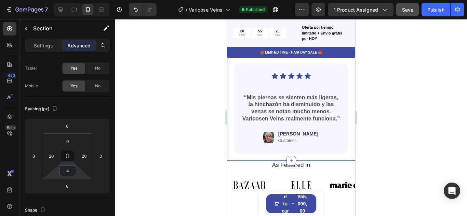
type input "0"
drag, startPoint x: 78, startPoint y: 172, endPoint x: 78, endPoint y: 194, distance: 21.9
click at [78, 0] on html "7 Version history / [MEDICAL_DATA] Published Preview 1 product assigned Save Pu…" at bounding box center [233, 0] width 467 height 0
click at [400, 124] on div at bounding box center [291, 117] width 352 height 197
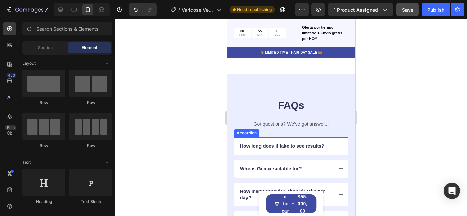
scroll to position [1368, 0]
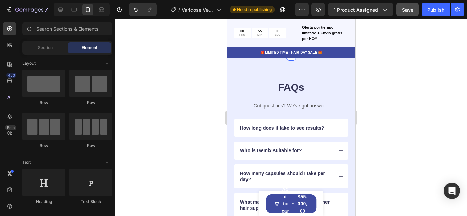
click at [345, 94] on div "FAQs Heading Got questions? We’ve got answer... Text Block How long does it tak…" at bounding box center [291, 171] width 128 height 231
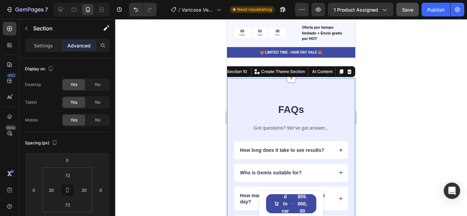
scroll to position [1299, 0]
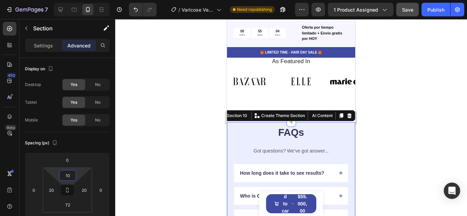
type input "8"
drag, startPoint x: 80, startPoint y: 174, endPoint x: 80, endPoint y: 185, distance: 10.9
click at [80, 0] on html "7 Version history / [MEDICAL_DATA] Need republishing Preview 1 product assigned…" at bounding box center [233, 0] width 467 height 0
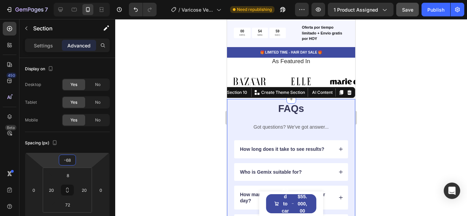
type input "-70"
drag, startPoint x: 84, startPoint y: 160, endPoint x: 83, endPoint y: 172, distance: 12.0
click at [83, 0] on html "7 Version history / [MEDICAL_DATA] Need republishing Preview 1 product assigned…" at bounding box center [233, 0] width 467 height 0
click at [400, 136] on div at bounding box center [291, 117] width 352 height 197
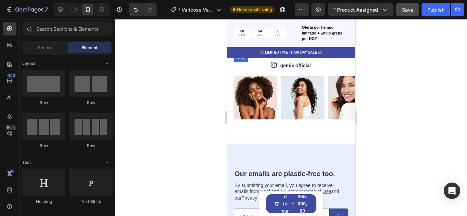
scroll to position [1573, 0]
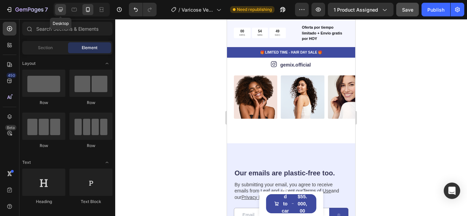
click at [60, 10] on icon at bounding box center [60, 10] width 4 height 4
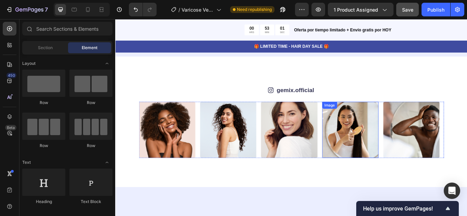
scroll to position [2388, 0]
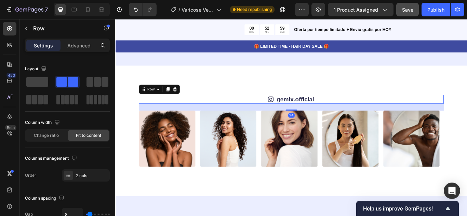
click at [189, 118] on div "Icon gemix.official Text Block Row 24" at bounding box center [321, 113] width 356 height 10
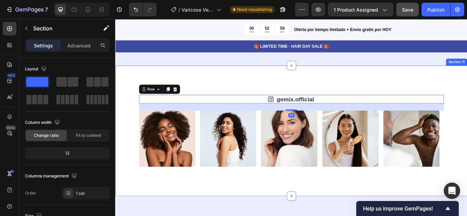
click at [202, 86] on div "Icon gemix.official Text Block Row 24 Image Image Image Image Image Image Image…" at bounding box center [320, 150] width 410 height 152
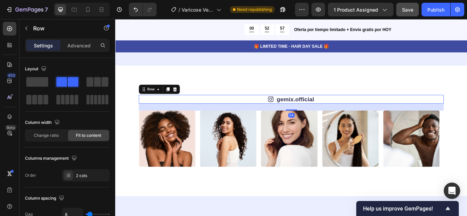
click at [185, 114] on div "Icon gemix.official Text Block Row 24" at bounding box center [321, 113] width 356 height 10
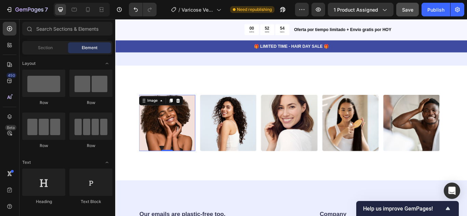
click at [193, 116] on div "Image 0" at bounding box center [176, 141] width 66 height 66
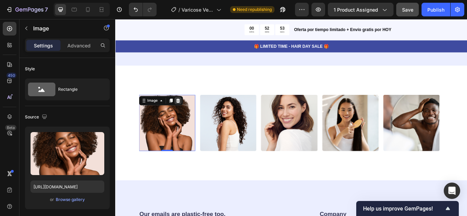
click at [189, 116] on icon at bounding box center [188, 114] width 4 height 5
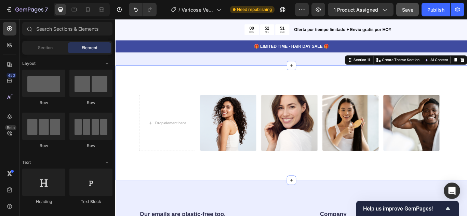
click at [202, 106] on div "Drop element here Image Image Image Image Image Image Image Image Image Carouse…" at bounding box center [320, 141] width 410 height 134
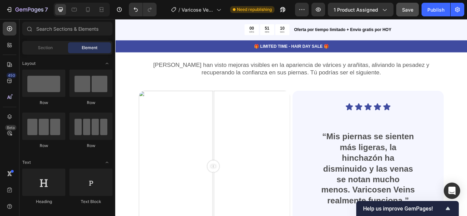
scroll to position [1841, 0]
click at [275, 152] on div "1 Day 60 Days" at bounding box center [231, 191] width 176 height 176
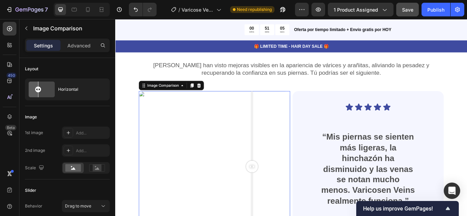
click at [202, 135] on div "1 Day 60 Days" at bounding box center [231, 191] width 176 height 176
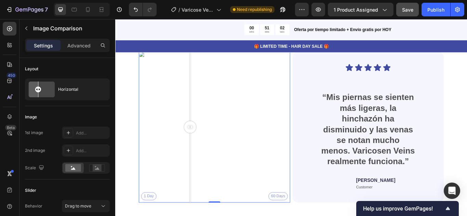
scroll to position [1875, 0]
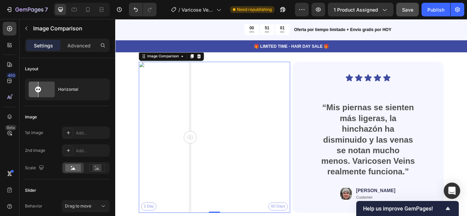
click at [202, 157] on div at bounding box center [203, 157] width 14 height 14
click at [193, 62] on icon at bounding box center [192, 62] width 5 height 5
click at [214, 64] on icon at bounding box center [213, 62] width 4 height 5
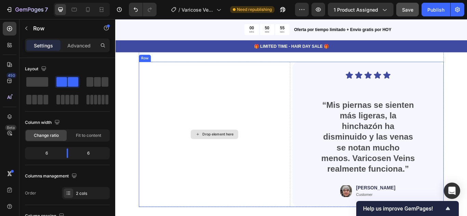
click at [215, 127] on div "Drop element here" at bounding box center [231, 154] width 176 height 170
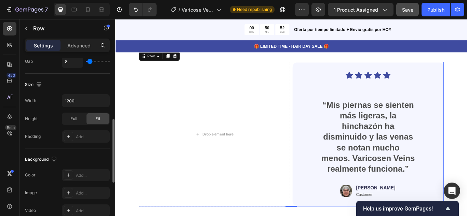
scroll to position [239, 0]
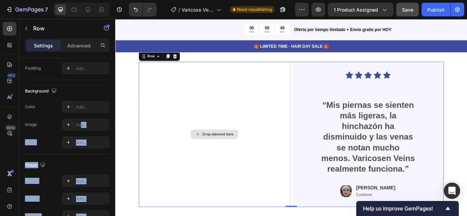
drag, startPoint x: 197, startPoint y: 144, endPoint x: 227, endPoint y: 128, distance: 33.8
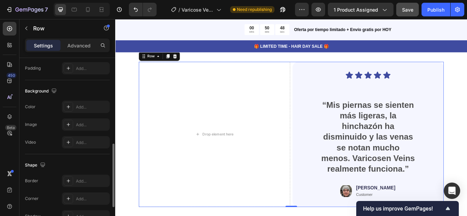
click at [76, 86] on div "Background" at bounding box center [67, 91] width 85 height 11
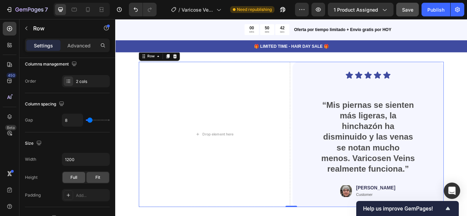
scroll to position [0, 0]
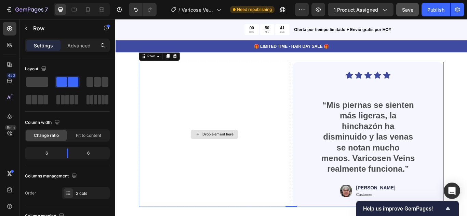
click at [199, 108] on div "Drop element here" at bounding box center [231, 154] width 176 height 170
click at [254, 111] on div "Drop element here" at bounding box center [231, 154] width 176 height 170
click at [42, 86] on span at bounding box center [37, 82] width 22 height 10
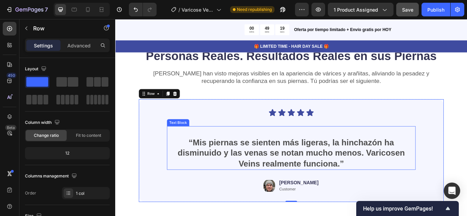
scroll to position [1807, 0]
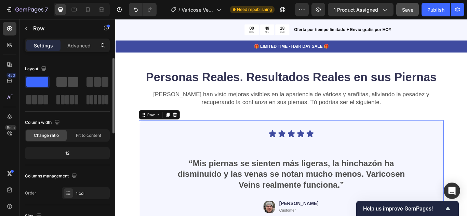
click at [64, 82] on span at bounding box center [61, 82] width 11 height 10
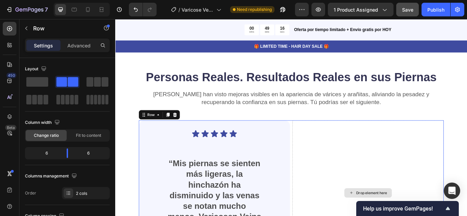
scroll to position [1841, 0]
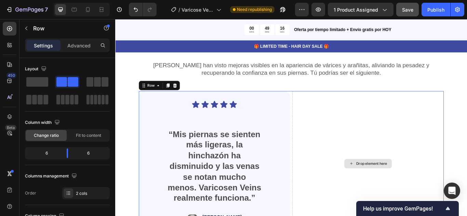
click at [388, 140] on div "Drop element here" at bounding box center [410, 188] width 176 height 170
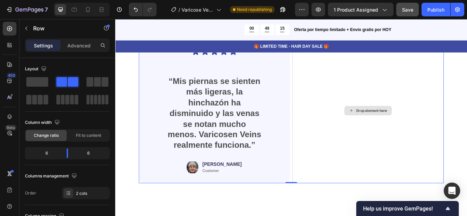
scroll to position [1909, 0]
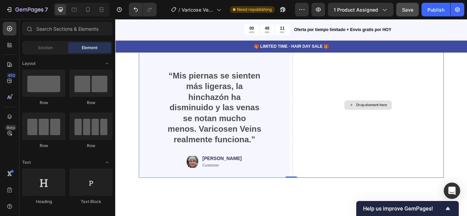
click at [408, 122] on div "Drop element here" at bounding box center [414, 119] width 36 height 5
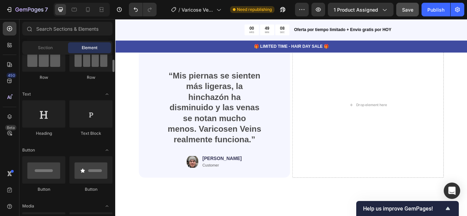
scroll to position [103, 0]
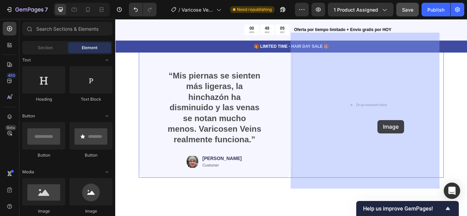
drag, startPoint x: 152, startPoint y: 213, endPoint x: 421, endPoint y: 137, distance: 278.9
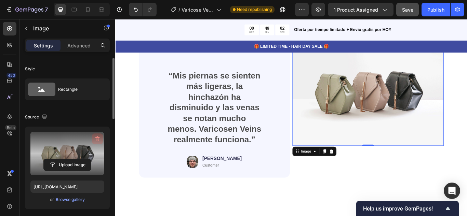
click at [97, 138] on icon "button" at bounding box center [97, 139] width 7 height 7
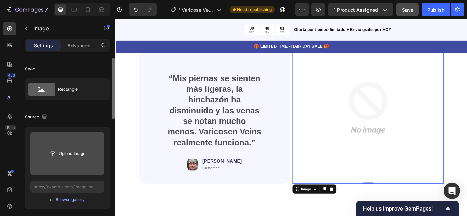
click at [63, 155] on input "file" at bounding box center [67, 154] width 47 height 12
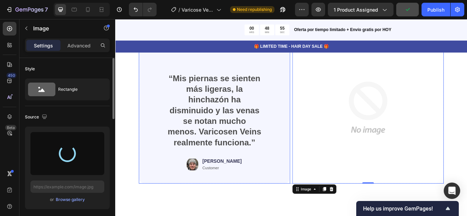
type input "[URL][DOMAIN_NAME]"
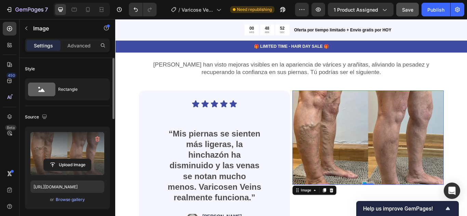
scroll to position [1841, 0]
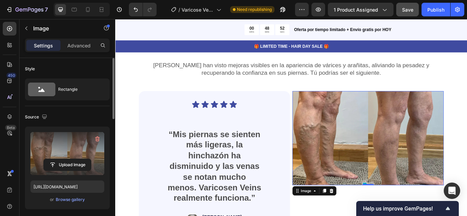
click at [400, 149] on img at bounding box center [410, 158] width 176 height 110
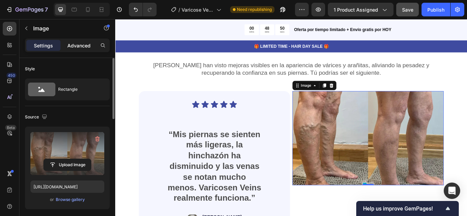
click at [75, 46] on p "Advanced" at bounding box center [78, 45] width 23 height 7
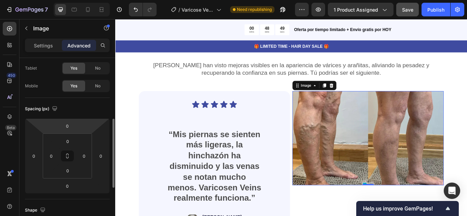
scroll to position [68, 0]
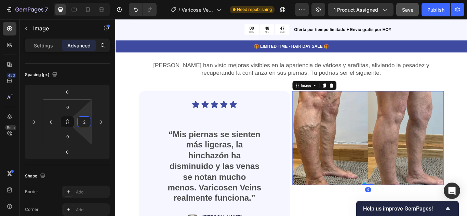
type input "0"
drag, startPoint x: 87, startPoint y: 111, endPoint x: 86, endPoint y: 120, distance: 8.6
click at [86, 0] on html "7 Version history / [MEDICAL_DATA] Need republishing Preview 1 product assigned…" at bounding box center [233, 0] width 467 height 0
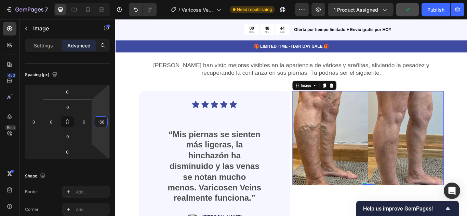
type input "-70"
drag, startPoint x: 101, startPoint y: 108, endPoint x: 99, endPoint y: 123, distance: 14.8
click at [99, 0] on html "7 Version history / [MEDICAL_DATA] Need republishing Preview 1 product assigned…" at bounding box center [233, 0] width 467 height 0
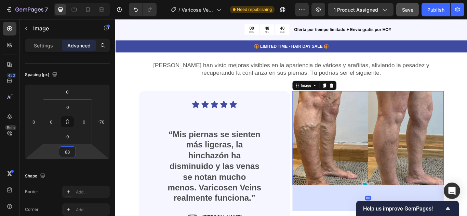
drag, startPoint x: 77, startPoint y: 151, endPoint x: 81, endPoint y: 136, distance: 15.7
click at [81, 0] on html "7 Version history / [MEDICAL_DATA] Need republishing Preview 1 product assigned…" at bounding box center [233, 0] width 467 height 0
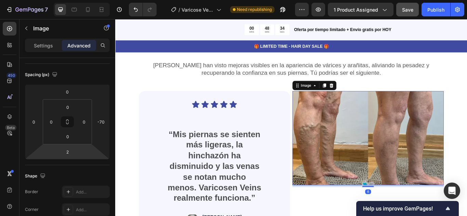
type input "0"
drag, startPoint x: 86, startPoint y: 149, endPoint x: 87, endPoint y: 164, distance: 15.1
click at [87, 0] on html "7 Version history / [MEDICAL_DATA] Need republishing Preview 1 product assigned…" at bounding box center [233, 0] width 467 height 0
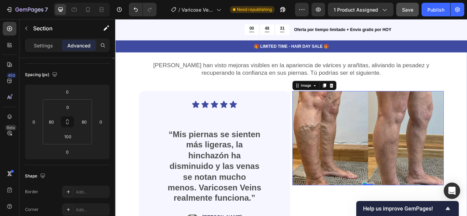
click at [467, 87] on div "Personas Reales. Resultados Reales en sus Piernas Heading Miles han visto mejor…" at bounding box center [320, 178] width 410 height 270
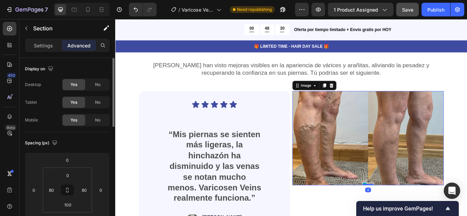
click at [370, 158] on img at bounding box center [410, 158] width 176 height 110
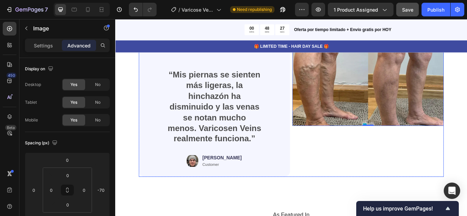
scroll to position [1943, 0]
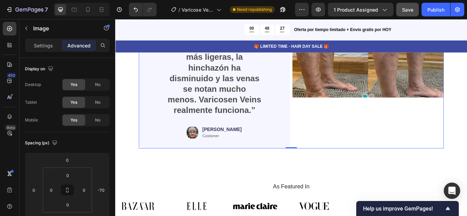
click at [361, 163] on div "Image" at bounding box center [410, 86] width 176 height 170
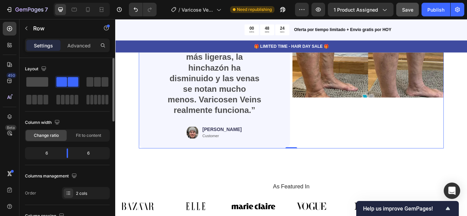
click at [43, 81] on span at bounding box center [37, 82] width 22 height 10
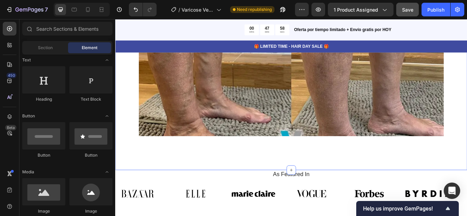
scroll to position [2118, 0]
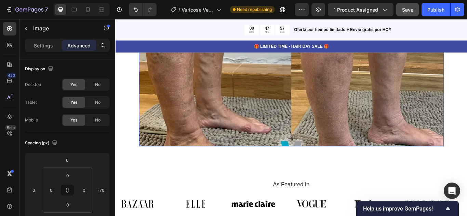
click at [344, 144] on img at bounding box center [321, 57] width 356 height 222
click at [294, 111] on img at bounding box center [321, 57] width 356 height 222
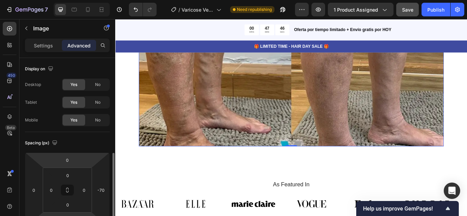
scroll to position [68, 0]
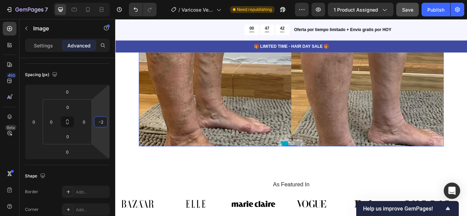
type input "0"
drag, startPoint x: 103, startPoint y: 106, endPoint x: 102, endPoint y: 94, distance: 12.0
click at [102, 0] on html "7 Version history / [MEDICAL_DATA] Need republishing Preview 1 product assigned…" at bounding box center [233, 0] width 467 height 0
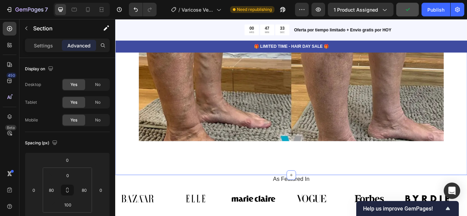
scroll to position [2118, 0]
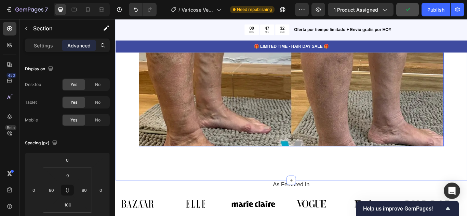
click at [317, 128] on img at bounding box center [321, 57] width 356 height 222
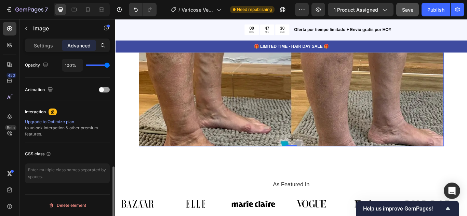
scroll to position [244, 0]
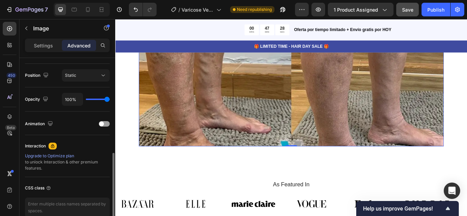
type input "96%"
type input "96"
type input "93%"
type input "93"
type input "91%"
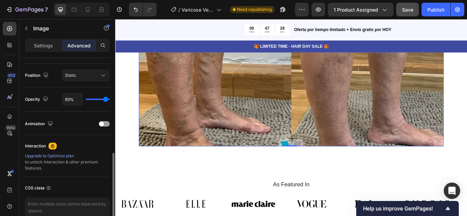
type input "91"
type input "89%"
type input "89"
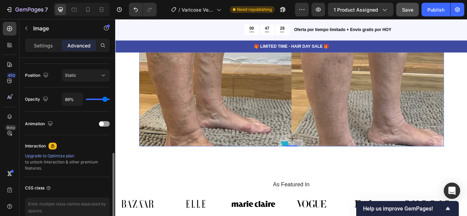
type input "87%"
type input "87"
type input "85%"
type input "85"
type input "83%"
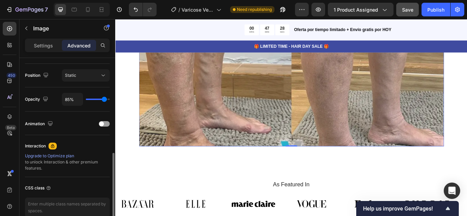
type input "83"
type input "81%"
type input "81"
type input "80%"
type input "80"
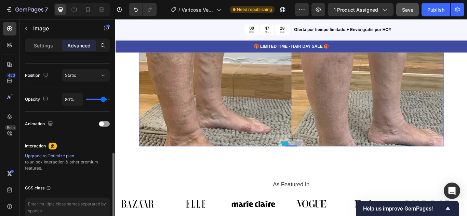
type input "76%"
type input "76"
type input "74%"
type input "74"
type input "72%"
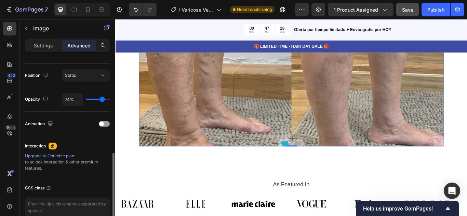
type input "72"
type input "70%"
type input "70"
type input "69%"
type input "69"
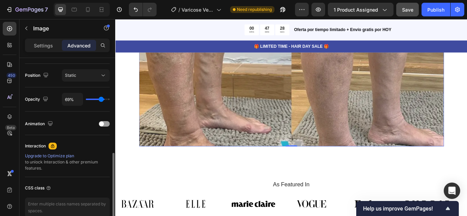
type input "67%"
type input "67"
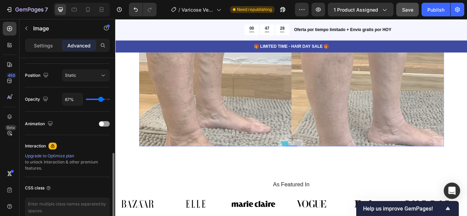
type input "65%"
type input "65"
type input "63%"
type input "63"
type input "61%"
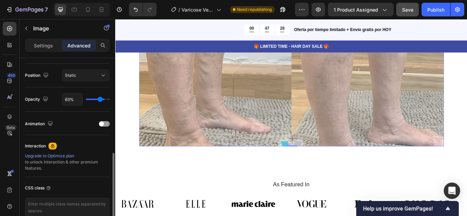
type input "61"
type input "57%"
type input "57"
type input "56%"
type input "56"
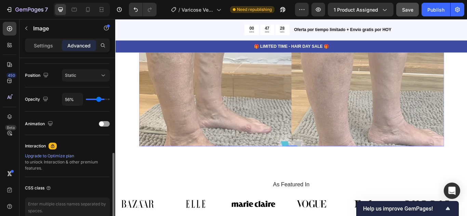
type input "54%"
type input "54"
type input "52%"
type input "52"
type input "50%"
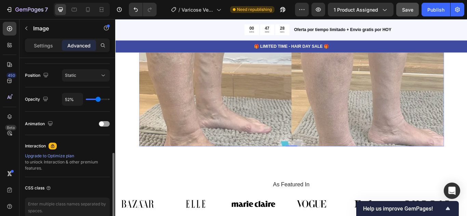
type input "50"
type input "48%"
type input "48"
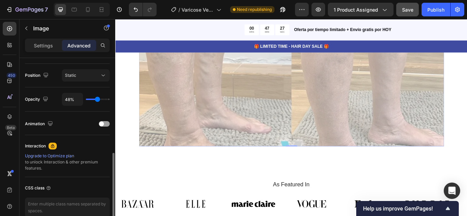
type input "50%"
type input "50"
type input "61%"
type input "61"
type input "70%"
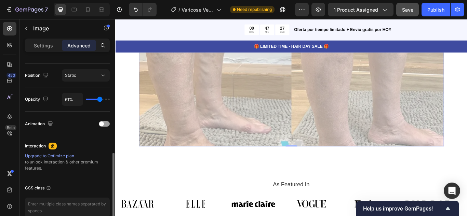
type input "70"
type input "83%"
type input "83"
type input "100%"
type input "100"
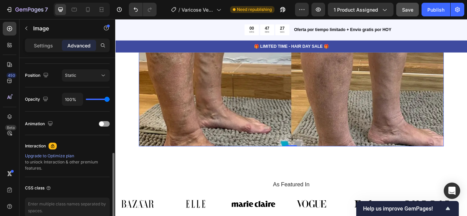
drag, startPoint x: 109, startPoint y: 99, endPoint x: 129, endPoint y: 101, distance: 19.6
click at [110, 100] on input "range" at bounding box center [98, 99] width 24 height 1
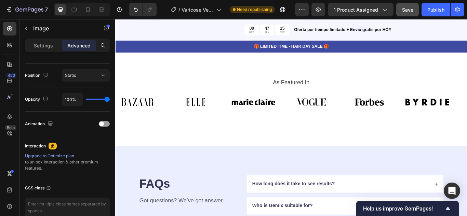
scroll to position [2221, 0]
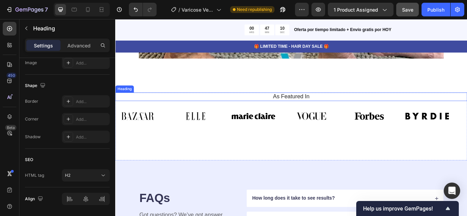
click at [311, 107] on h2 "As Featured In" at bounding box center [320, 110] width 400 height 10
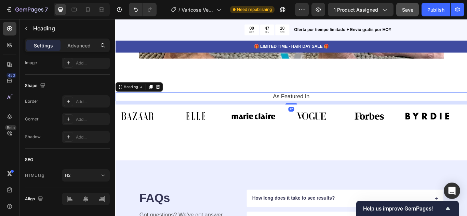
scroll to position [0, 0]
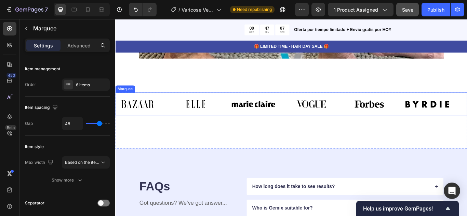
click at [315, 109] on div "Image" at bounding box center [285, 118] width 68 height 19
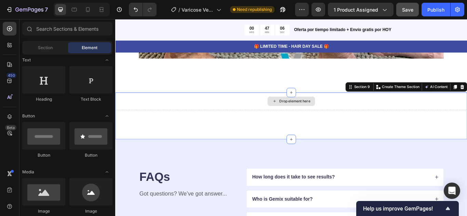
click at [277, 109] on div "Drop element here" at bounding box center [320, 115] width 410 height 21
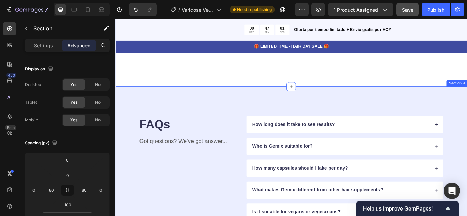
scroll to position [2255, 0]
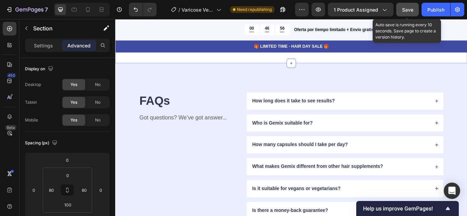
click at [407, 9] on span "Save" at bounding box center [407, 10] width 11 height 6
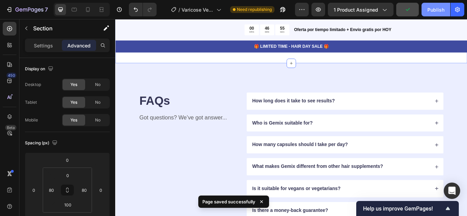
click at [440, 8] on div "Publish" at bounding box center [435, 9] width 17 height 7
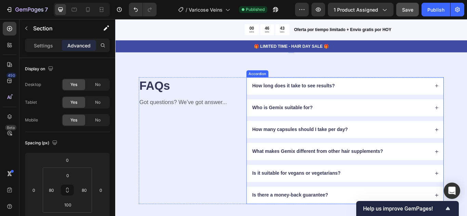
scroll to position [2289, 0]
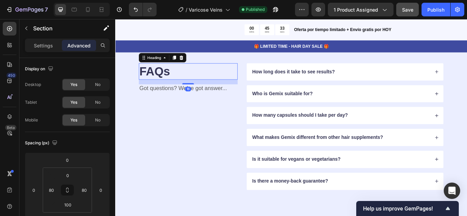
click at [165, 78] on h2 "FAQs" at bounding box center [200, 80] width 115 height 19
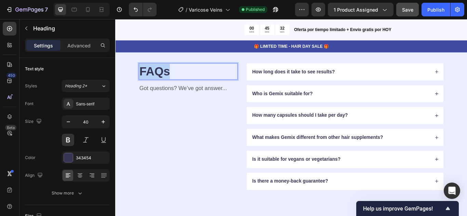
click at [164, 78] on h2 "FAQs" at bounding box center [200, 80] width 115 height 19
click at [164, 78] on p "FAQs" at bounding box center [200, 80] width 114 height 18
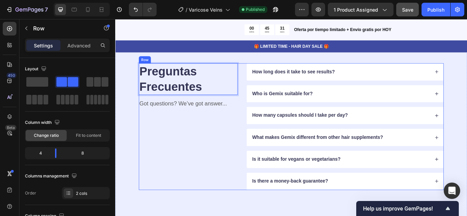
click at [185, 133] on div "Preguntas Frecuentes Heading 16 Got questions? We’ve got answer... Text Block" at bounding box center [200, 145] width 115 height 148
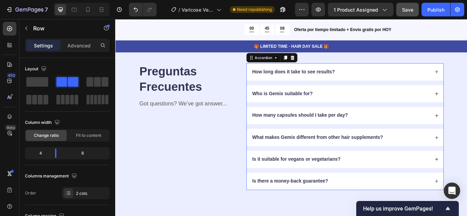
click at [343, 77] on p "How long does it take to see results?" at bounding box center [323, 80] width 96 height 7
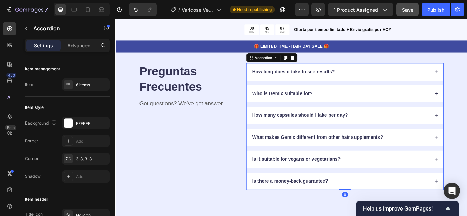
click at [331, 78] on p "How long does it take to see results?" at bounding box center [323, 80] width 96 height 7
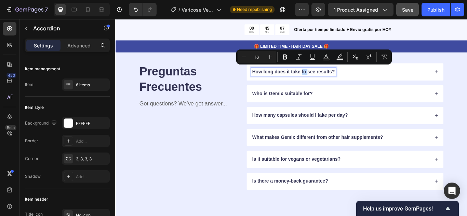
click at [331, 78] on p "How long does it take to see results?" at bounding box center [323, 80] width 96 height 7
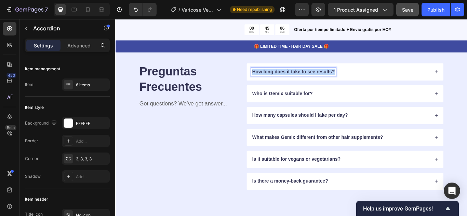
click at [331, 78] on p "How long does it take to see results?" at bounding box center [323, 80] width 96 height 7
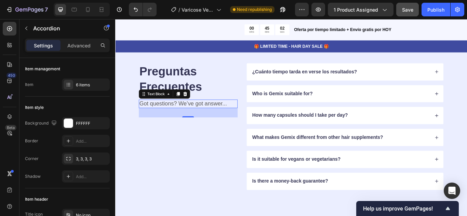
click at [185, 115] on p "Got questions? We’ve got answer..." at bounding box center [200, 118] width 114 height 9
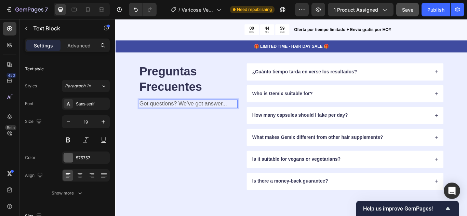
click at [221, 115] on p "Got questions? We’ve got answer..." at bounding box center [200, 118] width 114 height 9
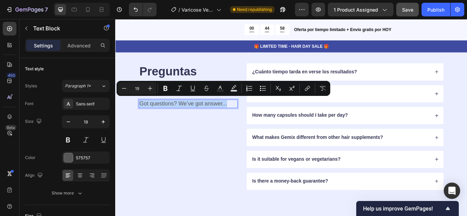
copy p "Got questions? We’ve got answer..."
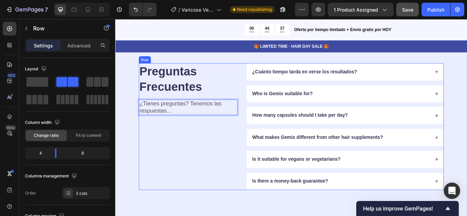
click at [198, 154] on div "Preguntas Frecuentes Heading ¿Tienes preguntas? Tenemos las respuestas... Text …" at bounding box center [200, 145] width 115 height 148
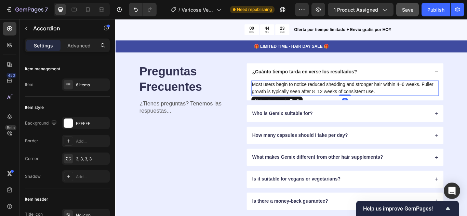
click at [373, 97] on p "Most users begin to notice reduced shedding and stronger hair within 4–6 weeks.…" at bounding box center [383, 100] width 217 height 16
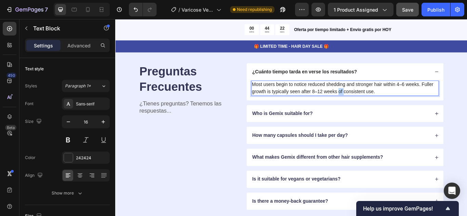
click at [373, 97] on p "Most users begin to notice reduced shedding and stronger hair within 4–6 weeks.…" at bounding box center [383, 100] width 217 height 16
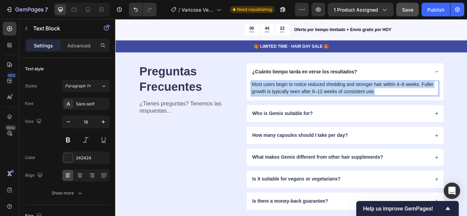
click at [373, 97] on p "Most users begin to notice reduced shedding and stronger hair within 4–6 weeks.…" at bounding box center [383, 100] width 217 height 16
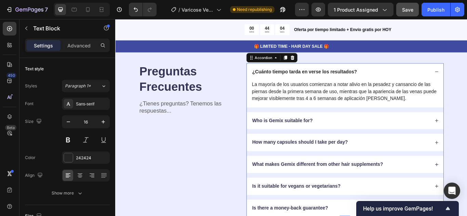
click at [332, 134] on p "Who is Gemix suitable for?" at bounding box center [310, 137] width 70 height 7
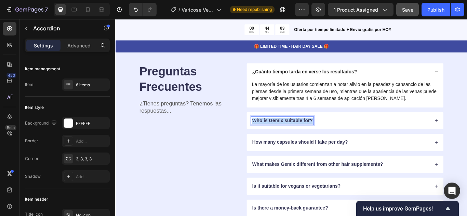
click at [332, 134] on p "Who is Gemix suitable for?" at bounding box center [310, 137] width 70 height 7
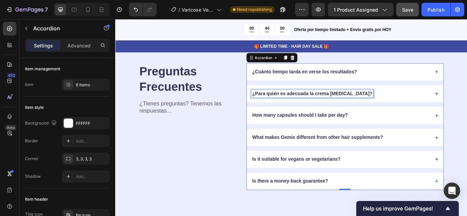
scroll to position [2258, 0]
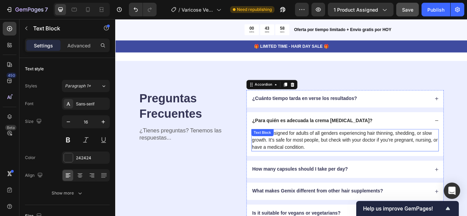
click at [375, 153] on p "Follix is designed for adults of all genders experiencing hair thinning, sheddi…" at bounding box center [383, 160] width 217 height 25
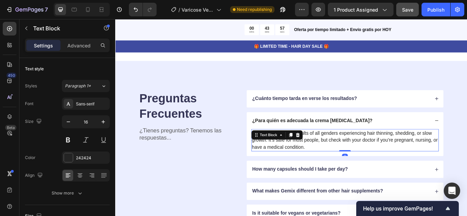
click at [375, 153] on p "Follix is designed for adults of all genders experiencing hair thinning, sheddi…" at bounding box center [383, 160] width 217 height 25
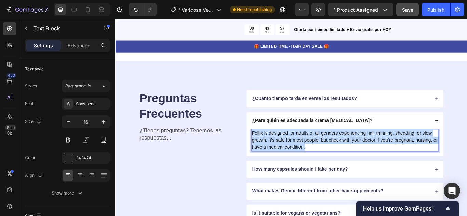
click at [375, 153] on p "Follix is designed for adults of all genders experiencing hair thinning, sheddi…" at bounding box center [383, 160] width 217 height 25
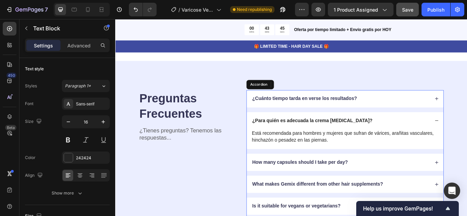
click at [365, 185] on p "How many capsules should I take per day?" at bounding box center [330, 186] width 111 height 7
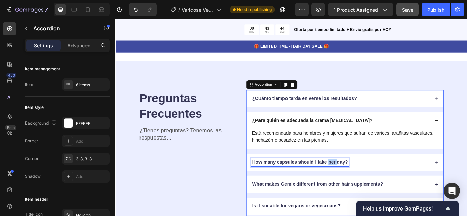
click at [365, 185] on p "How many capsules should I take per day?" at bounding box center [330, 186] width 111 height 7
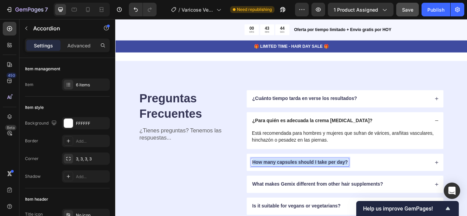
click at [365, 185] on p "How many capsules should I take per day?" at bounding box center [330, 186] width 111 height 7
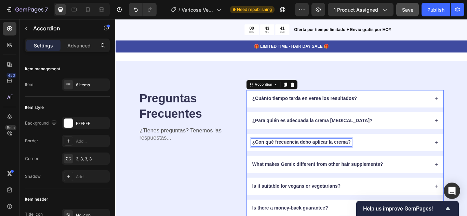
scroll to position [2235, 0]
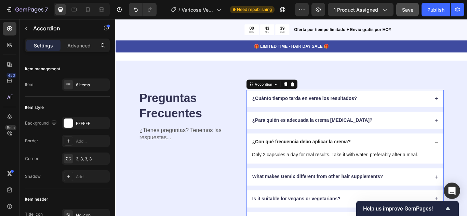
scroll to position [2269, 0]
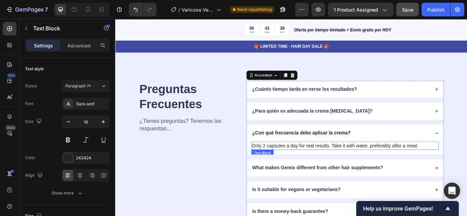
click at [433, 164] on p "Only 2 capsules a day for real results. Take it with water, preferably after a …" at bounding box center [383, 167] width 217 height 8
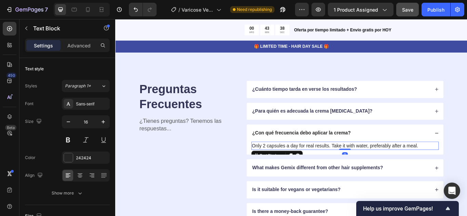
click at [433, 164] on p "Only 2 capsules a day for real results. Take it with water, preferably after a …" at bounding box center [383, 167] width 217 height 8
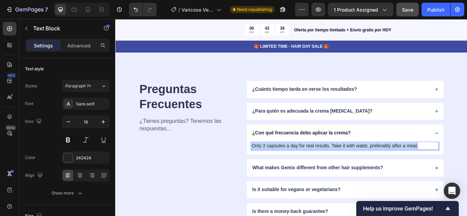
click at [433, 164] on p "Only 2 capsules a day for real results. Take it with water, preferably after a …" at bounding box center [383, 167] width 217 height 8
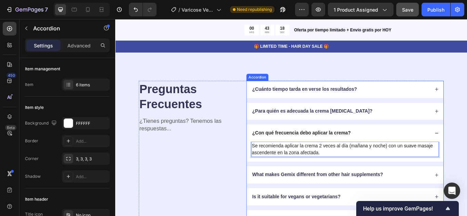
click at [366, 199] on p "What makes Gemix different from other hair supplements?" at bounding box center [351, 201] width 152 height 7
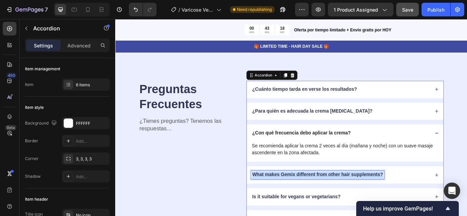
click at [366, 199] on p "What makes Gemix different from other hair supplements?" at bounding box center [351, 201] width 152 height 7
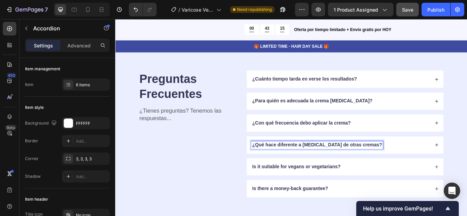
scroll to position [2314, 0]
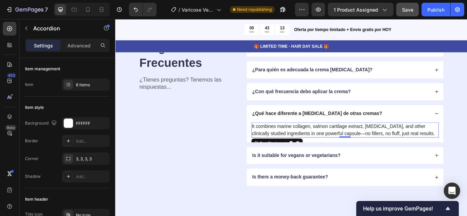
click at [356, 148] on p "It combines marine collagen, salmon cartilage extract, [MEDICAL_DATA], and othe…" at bounding box center [383, 149] width 217 height 16
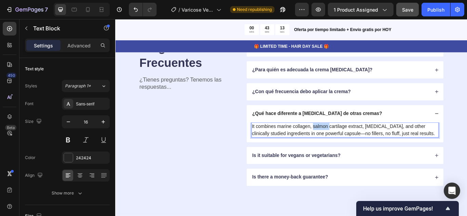
click at [356, 148] on p "It combines marine collagen, salmon cartilage extract, [MEDICAL_DATA], and othe…" at bounding box center [383, 149] width 217 height 16
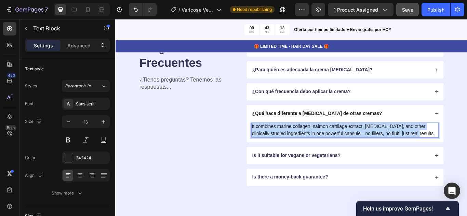
click at [356, 148] on p "It combines marine collagen, salmon cartilage extract, [MEDICAL_DATA], and othe…" at bounding box center [383, 149] width 217 height 16
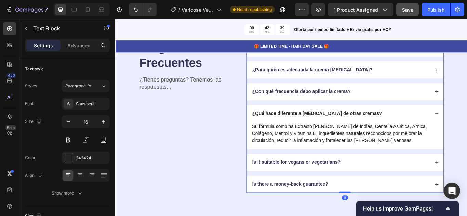
click at [352, 188] on p "Is it suitable for vegans or vegetarians?" at bounding box center [326, 186] width 103 height 7
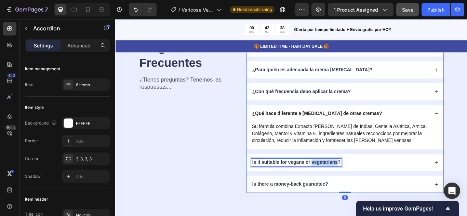
click at [351, 188] on p "Is it suitable for vegans or vegetarians?" at bounding box center [326, 186] width 103 height 7
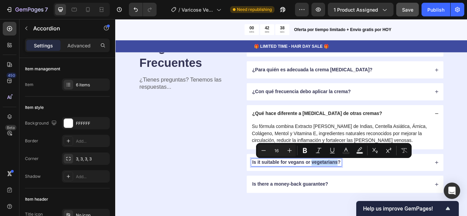
click at [351, 188] on p "Is it suitable for vegans or vegetarians?" at bounding box center [326, 186] width 103 height 7
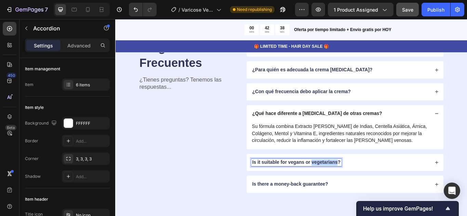
click at [351, 188] on p "Is it suitable for vegans or vegetarians?" at bounding box center [326, 186] width 103 height 7
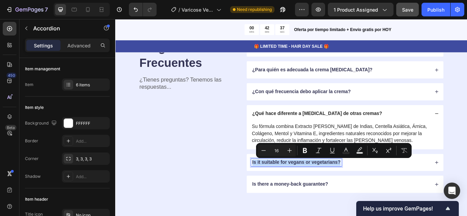
click at [351, 188] on p "Is it suitable for vegans or vegetarians?" at bounding box center [326, 186] width 103 height 7
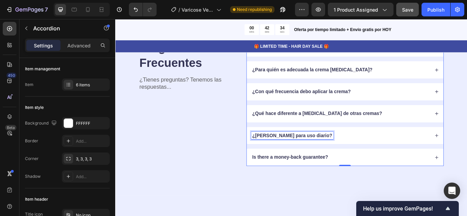
scroll to position [2283, 0]
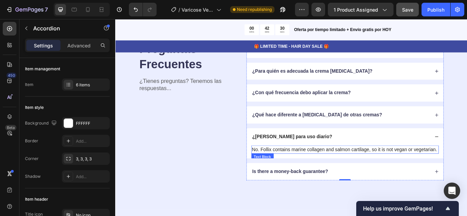
scroll to position [2317, 0]
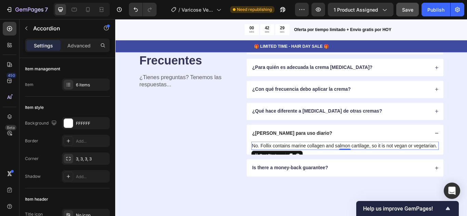
click at [294, 171] on p "No. Follix contains marine collagen and salmon cartilage, so it is not vegan or…" at bounding box center [383, 167] width 217 height 8
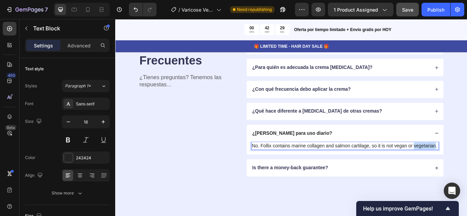
click at [294, 171] on p "No. Follix contains marine collagen and salmon cartilage, so it is not vegan or…" at bounding box center [383, 167] width 217 height 8
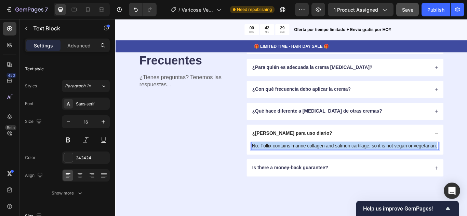
click at [294, 171] on p "No. Follix contains marine collagen and salmon cartilage, so it is not vegan or…" at bounding box center [383, 167] width 217 height 8
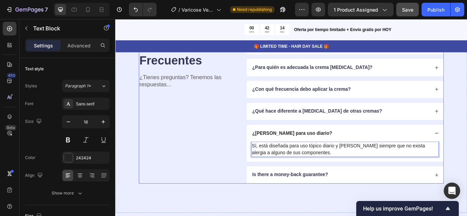
click at [245, 185] on div "Preguntas Frecuentes Heading ¿Tienes preguntas? Tenemos las respuestas... Text …" at bounding box center [200, 125] width 115 height 171
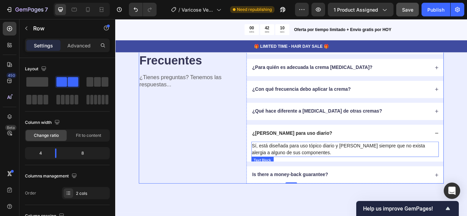
scroll to position [2351, 0]
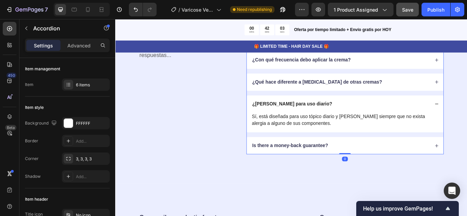
click at [310, 166] on p "Is there a money-back guarantee?" at bounding box center [319, 166] width 89 height 7
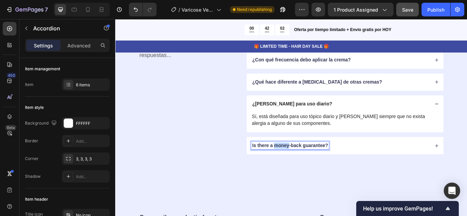
click at [310, 166] on p "Is there a money-back guarantee?" at bounding box center [319, 166] width 89 height 7
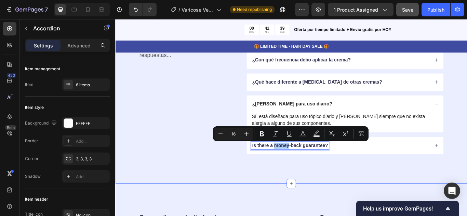
click at [320, 195] on div "Preguntas Frecuentes Heading ¿Tienes preguntas? Tenemos las respuestas... Text …" at bounding box center [320, 92] width 410 height 240
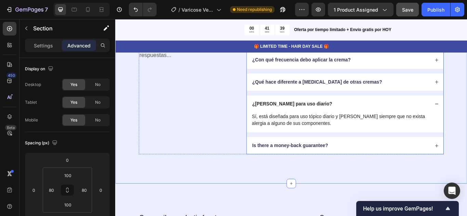
click at [325, 168] on p "Is there a money-back guarantee?" at bounding box center [319, 166] width 89 height 7
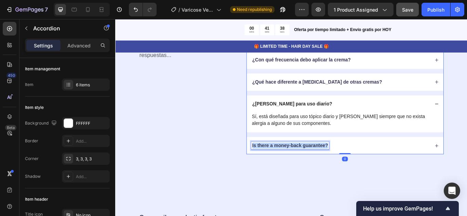
click at [325, 168] on p "Is there a money-back guarantee?" at bounding box center [319, 166] width 89 height 7
click at [325, 167] on p "Is there a money-back guarantee?" at bounding box center [319, 166] width 89 height 7
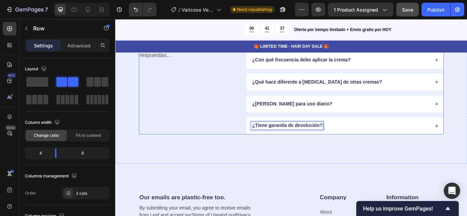
click at [215, 154] on div "Preguntas Frecuentes Heading ¿Tienes preguntas? Tenemos las respuestas... Text …" at bounding box center [200, 80] width 115 height 148
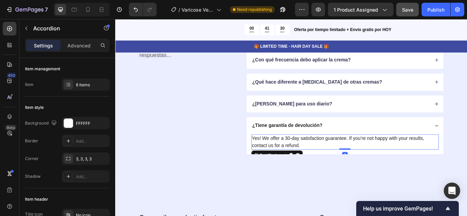
click at [327, 165] on p "Yes! We offer a 30-day satisfaction guarantee. If you’re not happy with your re…" at bounding box center [383, 163] width 217 height 16
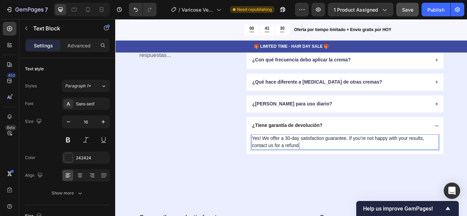
click at [327, 165] on p "Yes! We offer a 30-day satisfaction guarantee. If you’re not happy with your re…" at bounding box center [383, 163] width 217 height 16
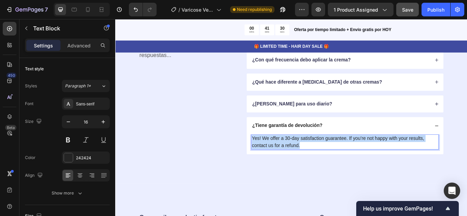
click at [327, 165] on p "Yes! We offer a 30-day satisfaction guarantee. If you’re not happy with your re…" at bounding box center [383, 163] width 217 height 16
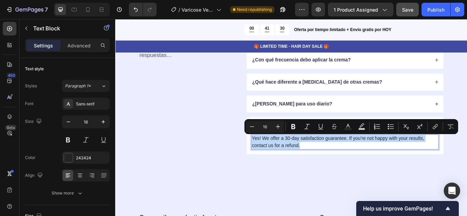
click at [327, 165] on p "Yes! We offer a 30-day satisfaction guarantee. If you’re not happy with your re…" at bounding box center [383, 163] width 217 height 16
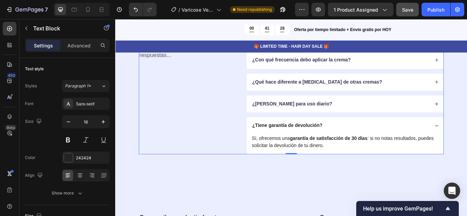
click at [231, 159] on div "Preguntas Frecuentes Heading ¿Tienes preguntas? Tenemos las respuestas... Text …" at bounding box center [200, 91] width 115 height 171
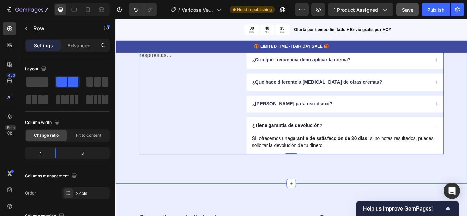
click at [280, 200] on div "Preguntas Frecuentes Heading ¿Tienes preguntas? Tenemos las respuestas... Text …" at bounding box center [320, 92] width 410 height 240
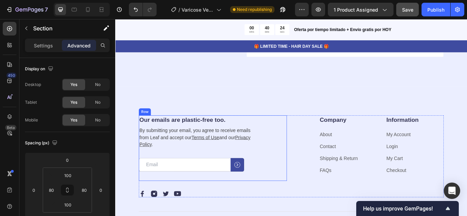
scroll to position [2454, 0]
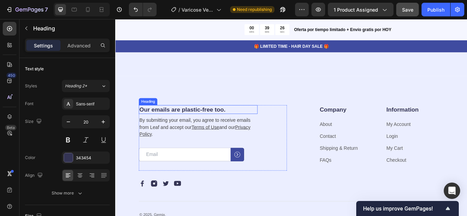
click at [183, 125] on h2 "Our emails are plastic-free too." at bounding box center [212, 125] width 138 height 10
click at [189, 125] on h2 "Our emails are plastic-free too." at bounding box center [212, 125] width 138 height 10
click at [189, 125] on p "Our emails are plastic-free too." at bounding box center [211, 124] width 137 height 9
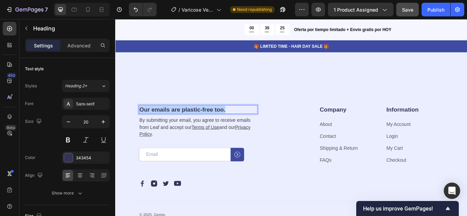
click at [189, 125] on p "Our emails are plastic-free too." at bounding box center [211, 124] width 137 height 9
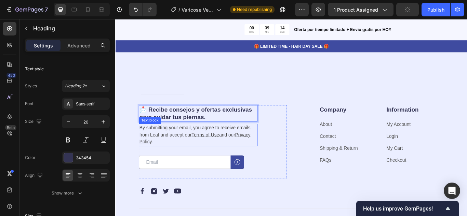
click at [181, 152] on p "By submitting your email, you agree to receive emails from Leaf and accept our …" at bounding box center [211, 154] width 137 height 25
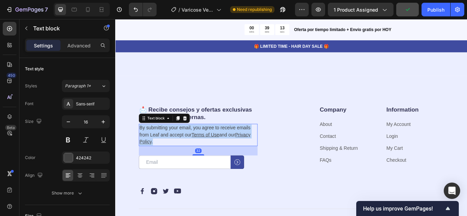
click at [181, 152] on p "By submitting your email, you agree to receive emails from Leaf and accept our …" at bounding box center [211, 154] width 137 height 25
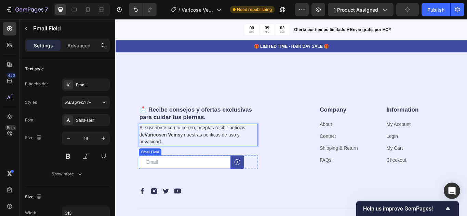
click at [162, 188] on input "email" at bounding box center [196, 186] width 107 height 16
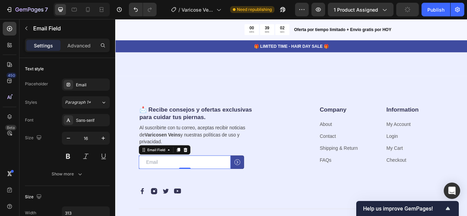
click at [162, 188] on input "email" at bounding box center [196, 186] width 107 height 16
click at [82, 85] on div "Email" at bounding box center [92, 85] width 32 height 6
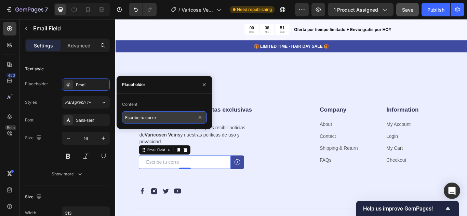
type input "Escribe tu correo"
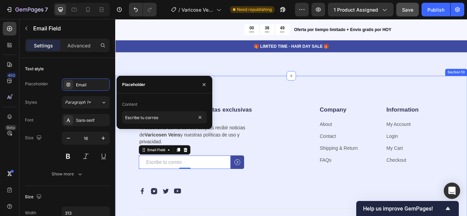
click at [255, 90] on div "📩 Recibe consejos y ofertas exclusivas para cuidar tus piernas. Heading Al susc…" at bounding box center [320, 190] width 410 height 210
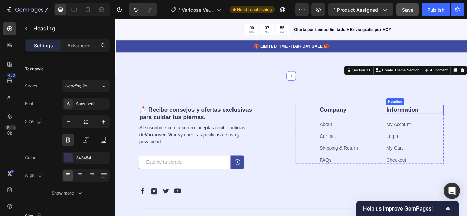
click at [462, 127] on p "Information" at bounding box center [464, 124] width 66 height 9
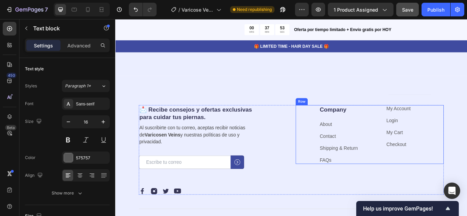
click at [452, 125] on link "My Account" at bounding box center [445, 124] width 28 height 6
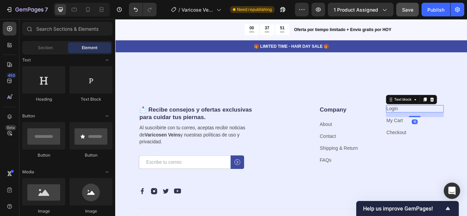
click at [449, 125] on p "Login" at bounding box center [464, 123] width 66 height 7
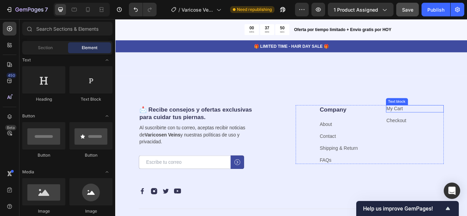
click at [451, 127] on p "My Cart" at bounding box center [464, 123] width 66 height 7
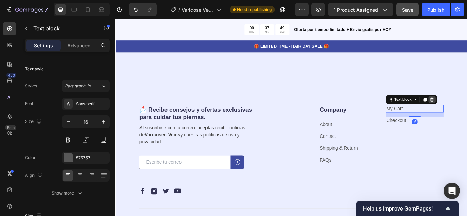
click at [450, 125] on link "Checkout" at bounding box center [442, 124] width 23 height 6
drag, startPoint x: 482, startPoint y: 114, endPoint x: 477, endPoint y: 119, distance: 6.8
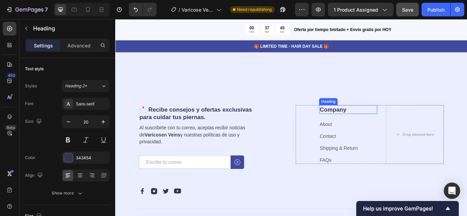
click at [367, 124] on p "Company" at bounding box center [387, 124] width 66 height 9
click at [365, 125] on p "Company" at bounding box center [387, 124] width 66 height 9
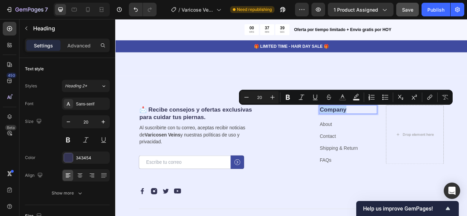
click at [371, 125] on p "Company" at bounding box center [387, 124] width 66 height 9
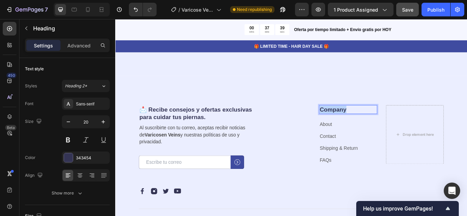
click at [371, 125] on p "Company" at bounding box center [387, 124] width 66 height 9
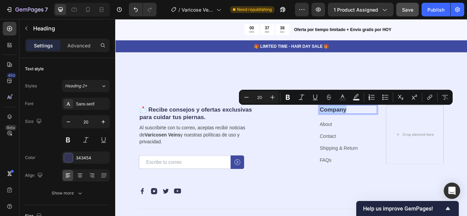
click at [371, 125] on p "Company" at bounding box center [387, 124] width 66 height 9
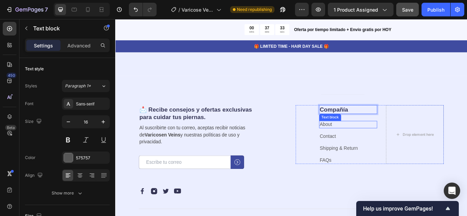
click at [360, 141] on link "About" at bounding box center [361, 142] width 14 height 6
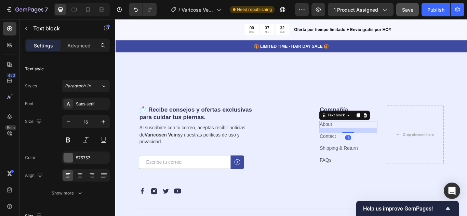
click at [365, 142] on link "About" at bounding box center [361, 142] width 14 height 6
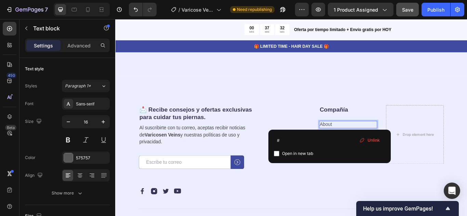
click at [365, 142] on link "About" at bounding box center [361, 142] width 14 height 6
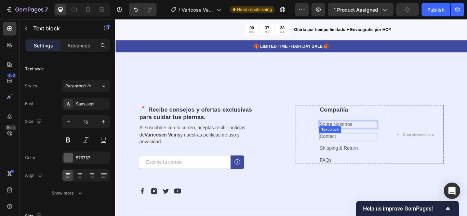
click at [360, 157] on link "Contact" at bounding box center [363, 156] width 19 height 6
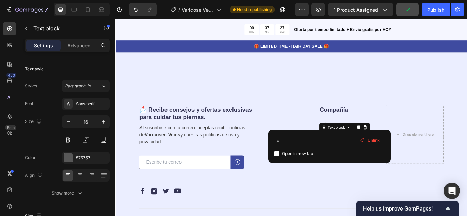
click at [363, 157] on link "Contact" at bounding box center [363, 156] width 19 height 6
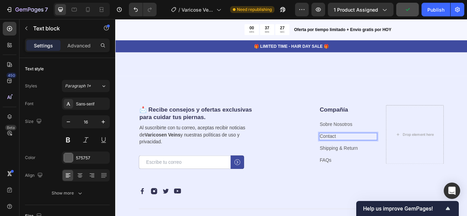
click at [363, 157] on link "Contact" at bounding box center [363, 156] width 19 height 6
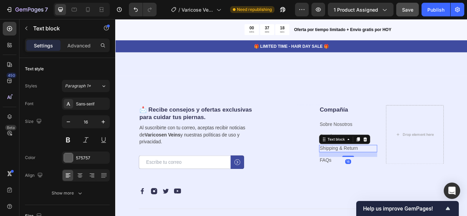
click at [368, 171] on link "Shipping & Return" at bounding box center [376, 170] width 44 height 6
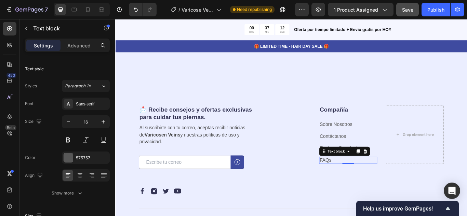
click at [363, 183] on link "FAQs" at bounding box center [361, 184] width 14 height 6
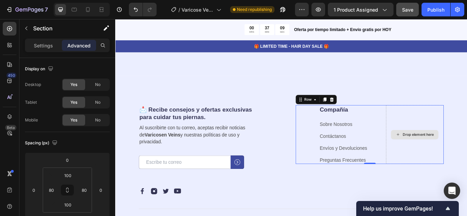
click at [464, 135] on div "Drop element here" at bounding box center [465, 154] width 68 height 69
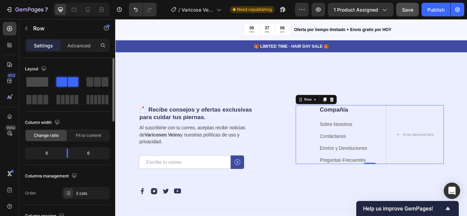
click at [43, 82] on span at bounding box center [37, 82] width 22 height 10
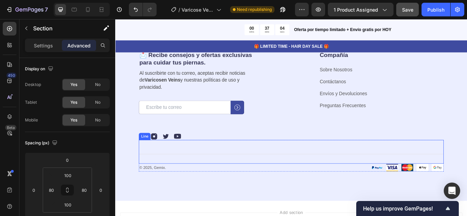
scroll to position [2522, 0]
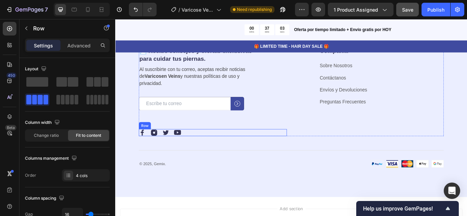
click at [251, 153] on div "Image Image Image Image Row" at bounding box center [229, 152] width 173 height 8
click at [183, 138] on icon at bounding box center [184, 140] width 5 height 5
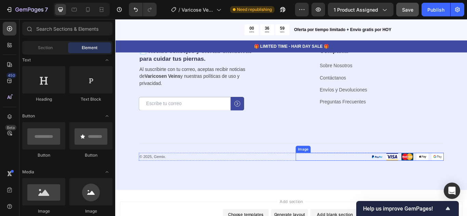
click at [364, 181] on div at bounding box center [411, 179] width 173 height 9
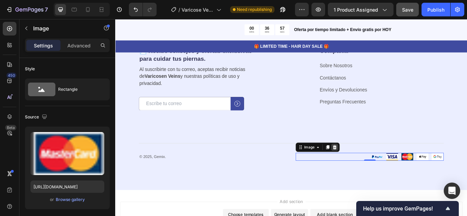
click at [368, 167] on icon at bounding box center [370, 168] width 5 height 5
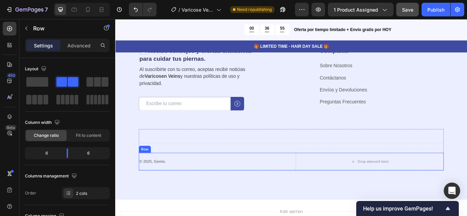
click at [251, 178] on div "© 2025, Gemix. Text block" at bounding box center [229, 185] width 173 height 21
click at [186, 168] on icon at bounding box center [185, 169] width 4 height 5
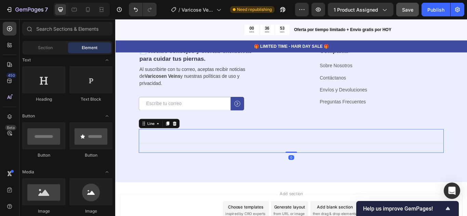
click at [222, 153] on div "Title Line 0" at bounding box center [321, 162] width 356 height 28
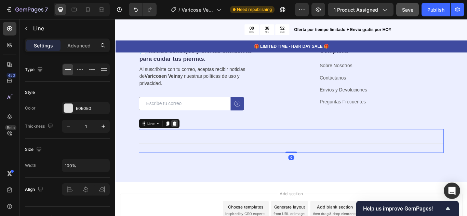
click at [182, 141] on icon at bounding box center [184, 140] width 5 height 5
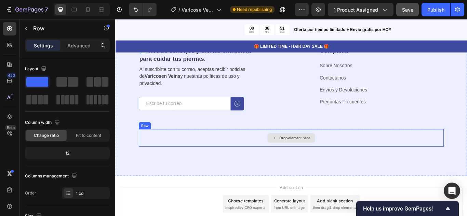
click at [210, 152] on div "Drop element here" at bounding box center [321, 158] width 356 height 21
click at [186, 141] on icon at bounding box center [185, 141] width 4 height 5
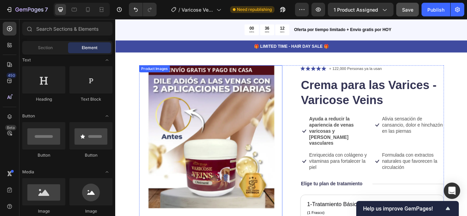
scroll to position [0, 0]
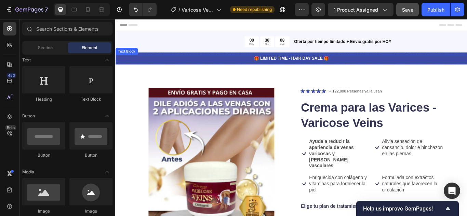
click at [295, 64] on p "🎁 LIMITED TIME - HAIR DAY SALE 🎁" at bounding box center [320, 65] width 409 height 7
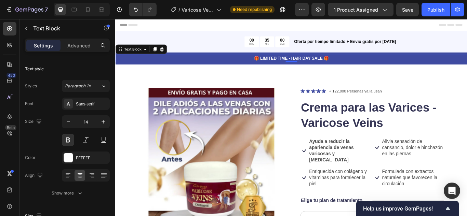
click at [305, 66] on p "🎁 LIMITED TIME - HAIR DAY SALE 🎁" at bounding box center [320, 65] width 409 height 7
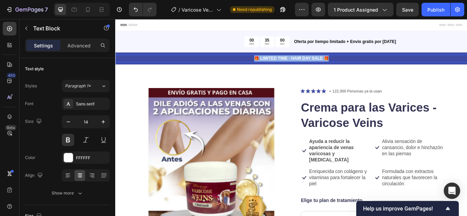
click at [305, 66] on p "🎁 LIMITED TIME - HAIR DAY SALE 🎁" at bounding box center [320, 65] width 409 height 7
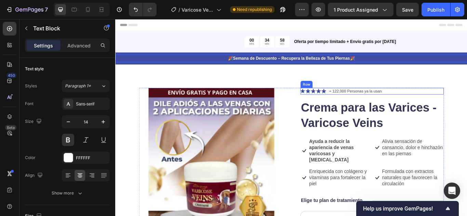
click at [467, 106] on div "Icon Icon Icon Icon Icon Icon List + 122,000 Personas ya la usan Text Block Row" at bounding box center [414, 103] width 167 height 8
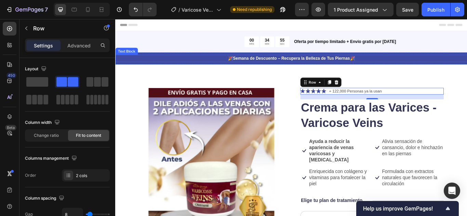
click at [256, 64] on strong "Semana de Descuento – Recupera la Belleza de Tus Piernas" at bounding box center [320, 64] width 136 height 5
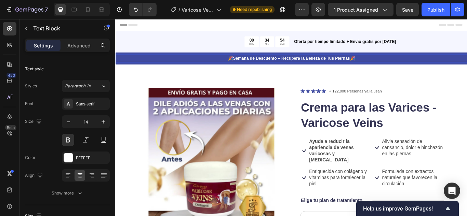
click at [256, 64] on strong "Semana de Descuento – Recupera la Belleza de Tus Piernas" at bounding box center [320, 64] width 136 height 5
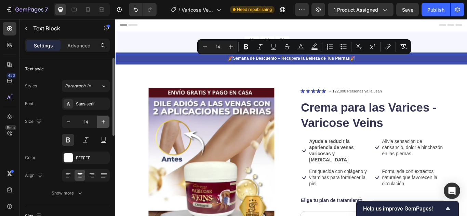
click at [103, 121] on icon "button" at bounding box center [103, 122] width 7 height 7
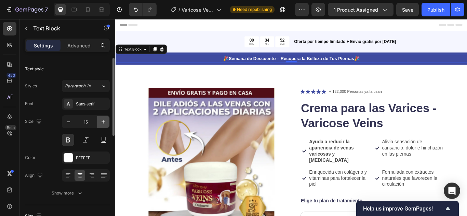
click at [103, 121] on icon "button" at bounding box center [103, 122] width 7 height 7
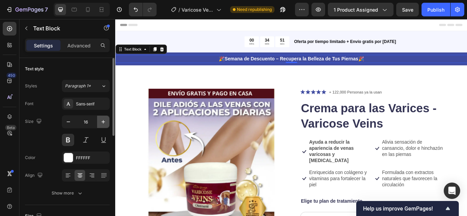
click at [103, 121] on icon "button" at bounding box center [103, 122] width 7 height 7
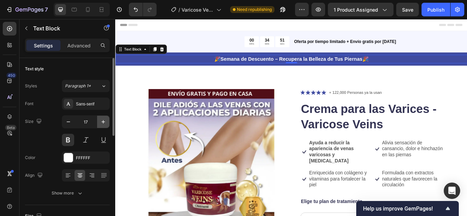
click at [103, 121] on icon "button" at bounding box center [103, 122] width 7 height 7
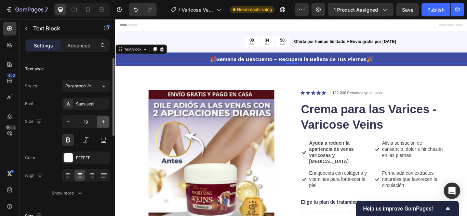
click at [103, 121] on icon "button" at bounding box center [103, 122] width 7 height 7
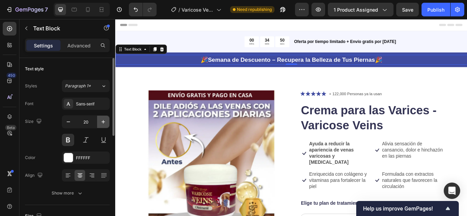
click at [103, 121] on icon "button" at bounding box center [103, 122] width 7 height 7
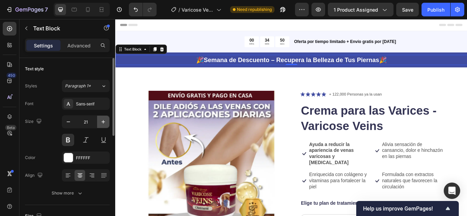
click at [103, 121] on icon "button" at bounding box center [103, 122] width 7 height 7
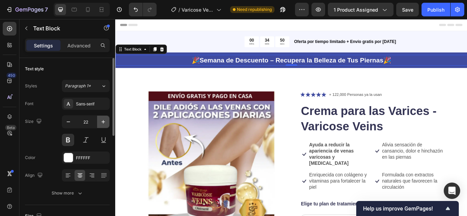
click at [103, 121] on icon "button" at bounding box center [103, 122] width 7 height 7
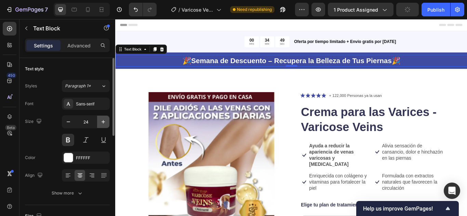
click at [103, 121] on icon "button" at bounding box center [103, 122] width 7 height 7
type input "25"
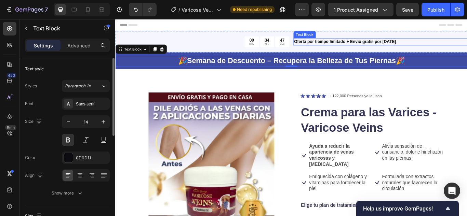
click at [467, 43] on p "Oferta por tiempo limitado + Envío gratis por HOY" at bounding box center [423, 45] width 201 height 7
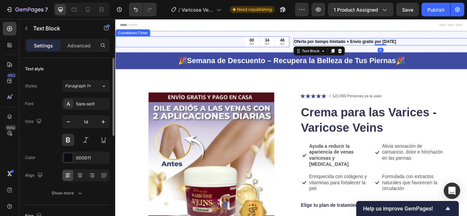
click at [189, 40] on div "00 HRS 34 MIN 46 SEC" at bounding box center [216, 45] width 203 height 13
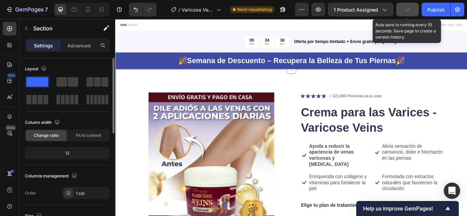
click at [412, 10] on button "button" at bounding box center [407, 10] width 23 height 14
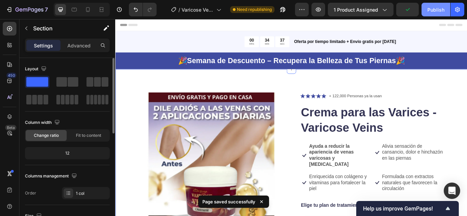
click at [435, 10] on div "Publish" at bounding box center [435, 9] width 17 height 7
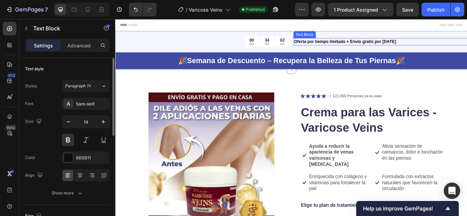
click at [354, 46] on p "Oferta por tiempo limitado + Envío gratis por HOY" at bounding box center [423, 45] width 201 height 7
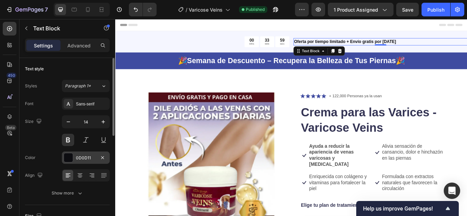
click at [68, 160] on div at bounding box center [68, 158] width 9 height 9
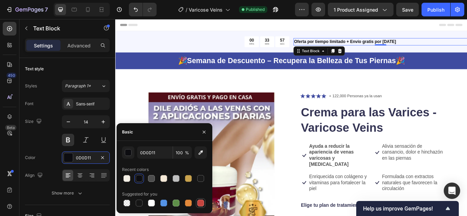
click at [201, 205] on div at bounding box center [200, 203] width 7 height 7
click at [139, 181] on div at bounding box center [139, 178] width 7 height 7
click at [202, 203] on div at bounding box center [200, 203] width 7 height 7
type input "C5453F"
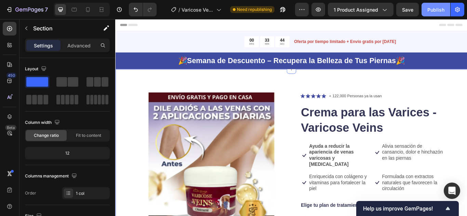
click at [440, 8] on div "Publish" at bounding box center [435, 9] width 17 height 7
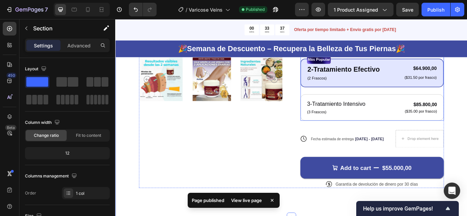
scroll to position [274, 0]
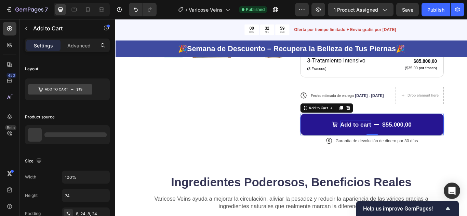
click at [387, 142] on div "Add to cart" at bounding box center [395, 142] width 36 height 9
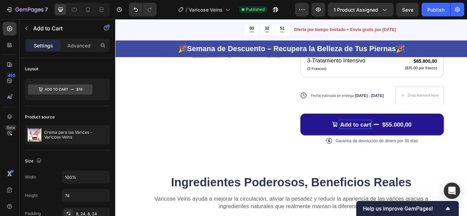
click at [404, 142] on p "Add to cart" at bounding box center [395, 142] width 36 height 9
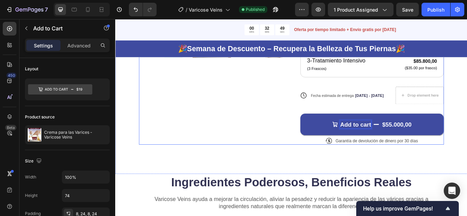
scroll to position [269, 0]
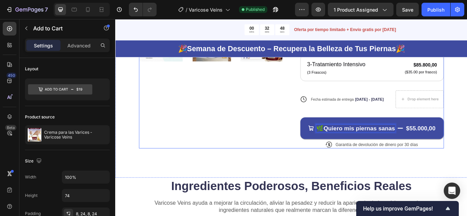
click at [204, 132] on div "Product Images" at bounding box center [226, 3] width 167 height 334
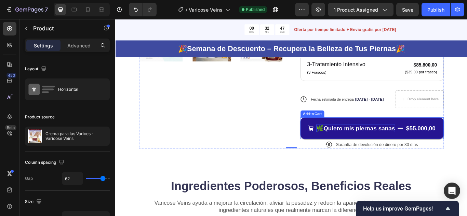
click at [397, 144] on strong "Quiero mis piernas sanas" at bounding box center [399, 147] width 83 height 8
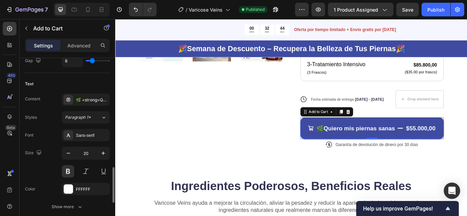
scroll to position [410, 0]
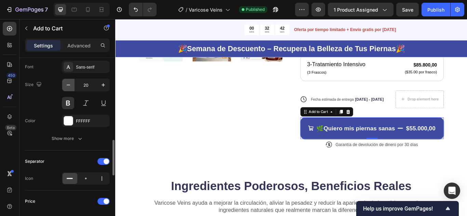
click at [70, 87] on icon "button" at bounding box center [68, 85] width 7 height 7
type input "18"
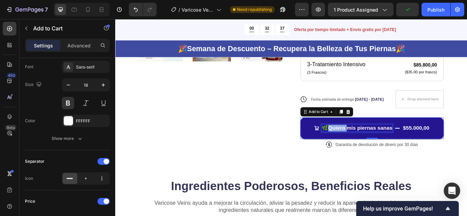
click at [363, 147] on strong "Quiero mis piernas sanas" at bounding box center [400, 146] width 75 height 7
click at [359, 147] on p "🌿 Quiero mis piernas sanas" at bounding box center [397, 147] width 82 height 8
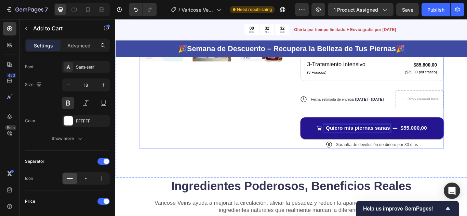
click at [283, 150] on div "Product Images" at bounding box center [226, 3] width 167 height 334
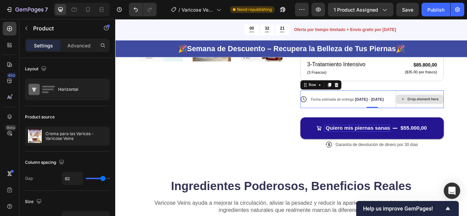
click at [467, 106] on div "Drop element here" at bounding box center [470, 113] width 56 height 21
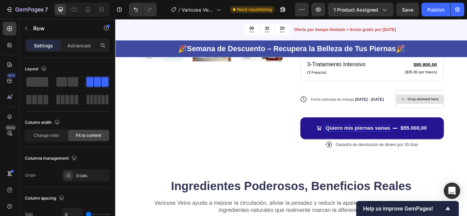
click at [467, 111] on div "Drop element here" at bounding box center [474, 112] width 36 height 5
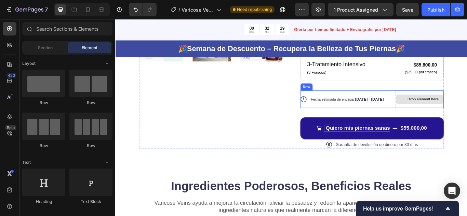
click at [467, 105] on div "Drop element here" at bounding box center [470, 113] width 56 height 21
click at [467, 112] on div "Drop element here" at bounding box center [474, 112] width 36 height 5
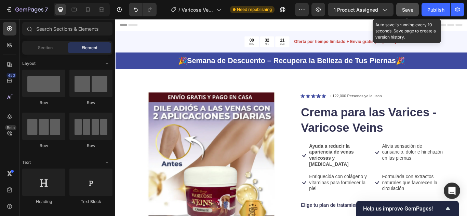
click at [407, 10] on span "Save" at bounding box center [407, 10] width 11 height 6
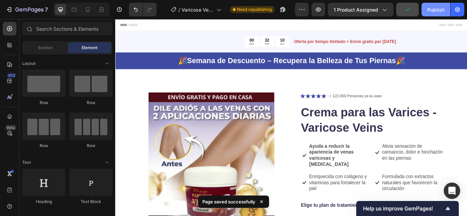
click at [437, 11] on div "Publish" at bounding box center [435, 9] width 17 height 7
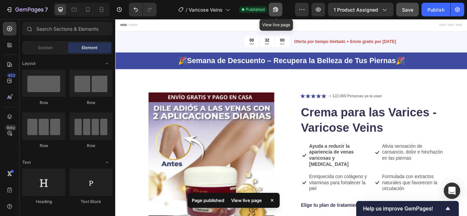
click at [277, 9] on icon "button" at bounding box center [275, 9] width 7 height 7
